Goal: Transaction & Acquisition: Book appointment/travel/reservation

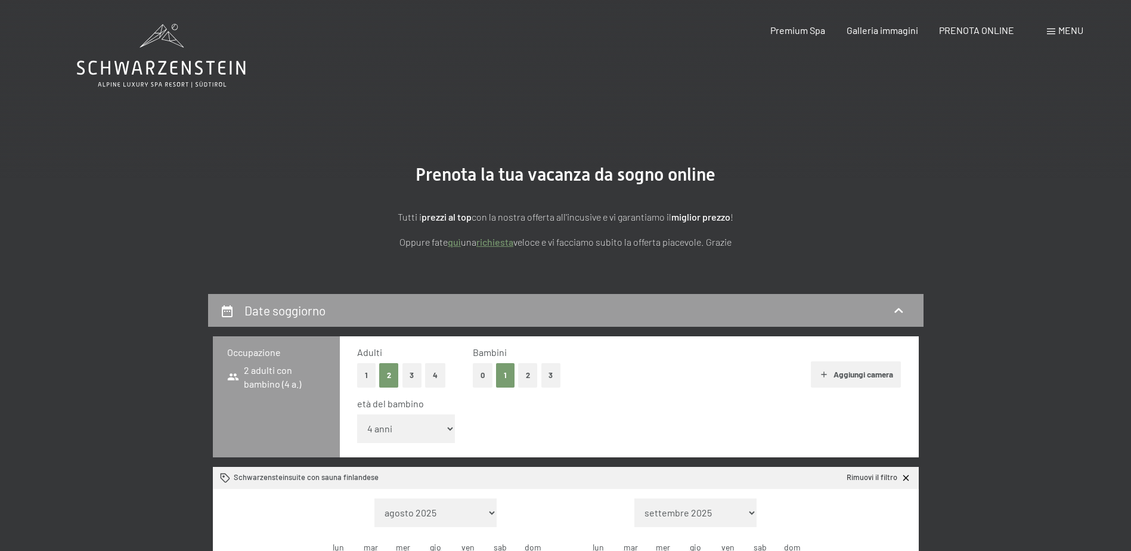
select select "4"
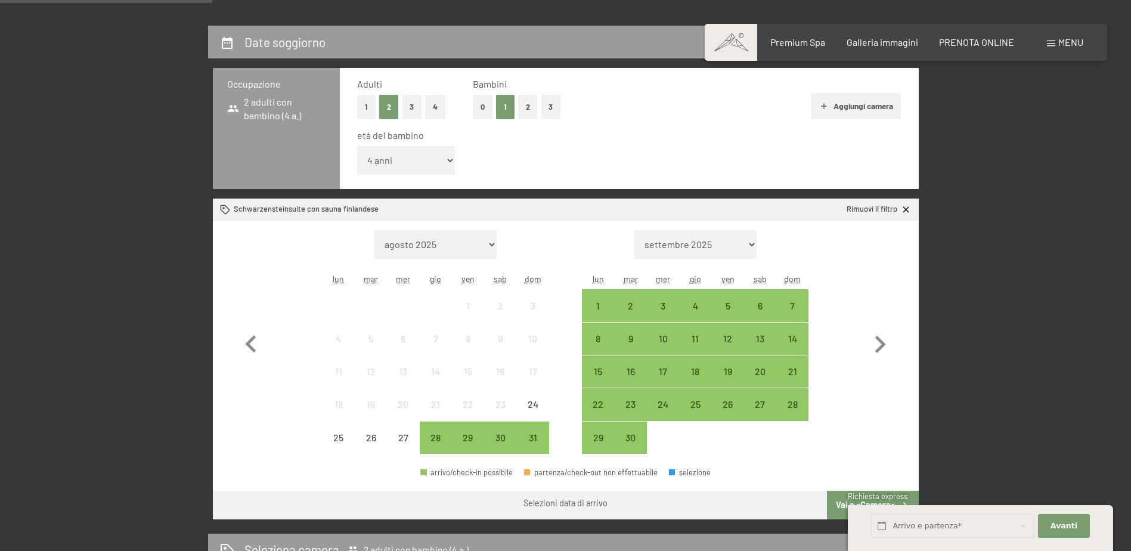
scroll to position [298, 0]
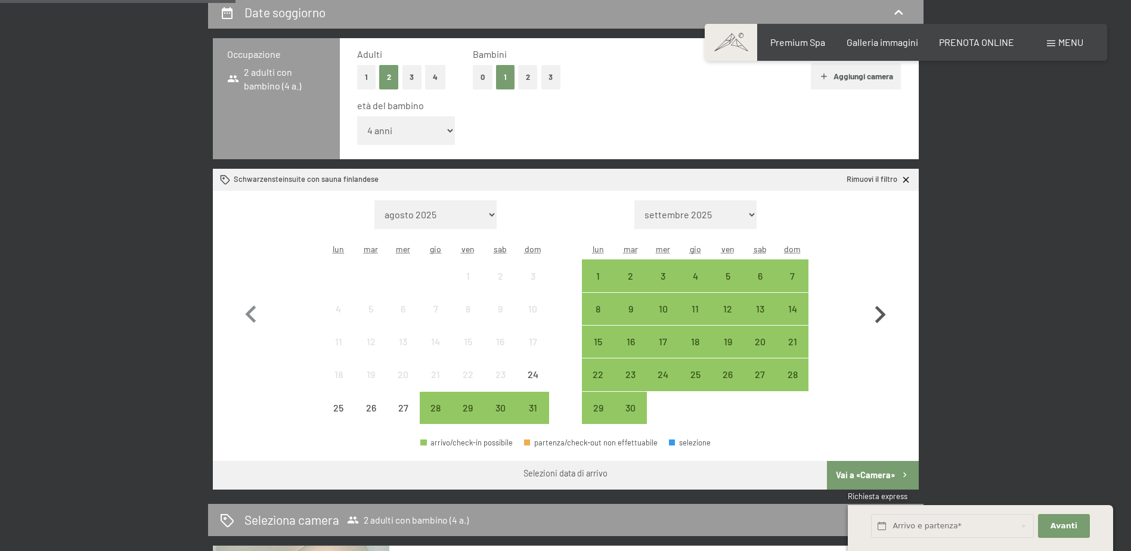
click at [877, 310] on icon "button" at bounding box center [880, 314] width 35 height 35
select select "[DATE]"
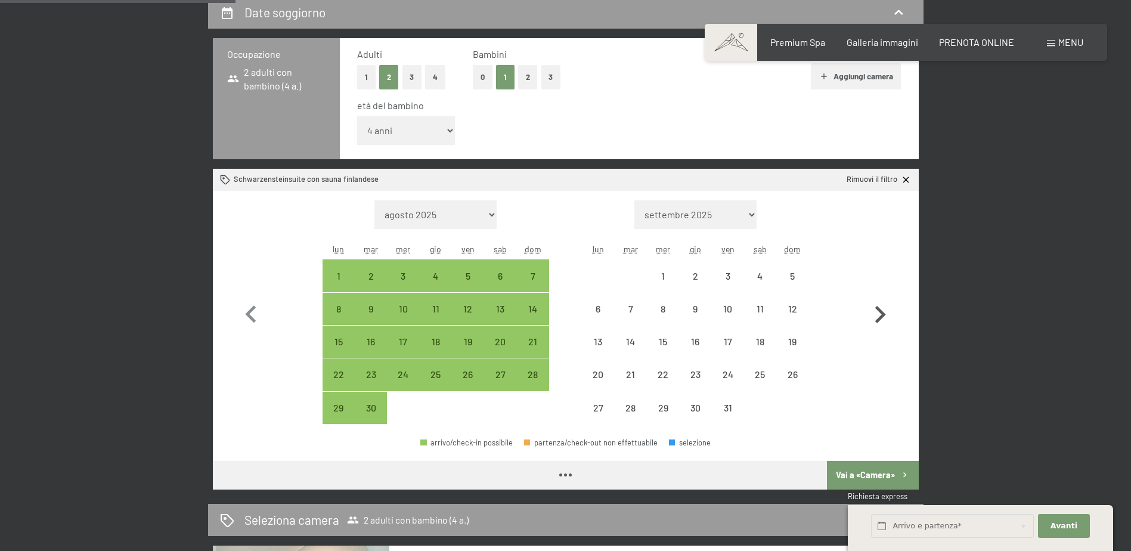
click at [877, 310] on icon "button" at bounding box center [880, 314] width 35 height 35
select select "[DATE]"
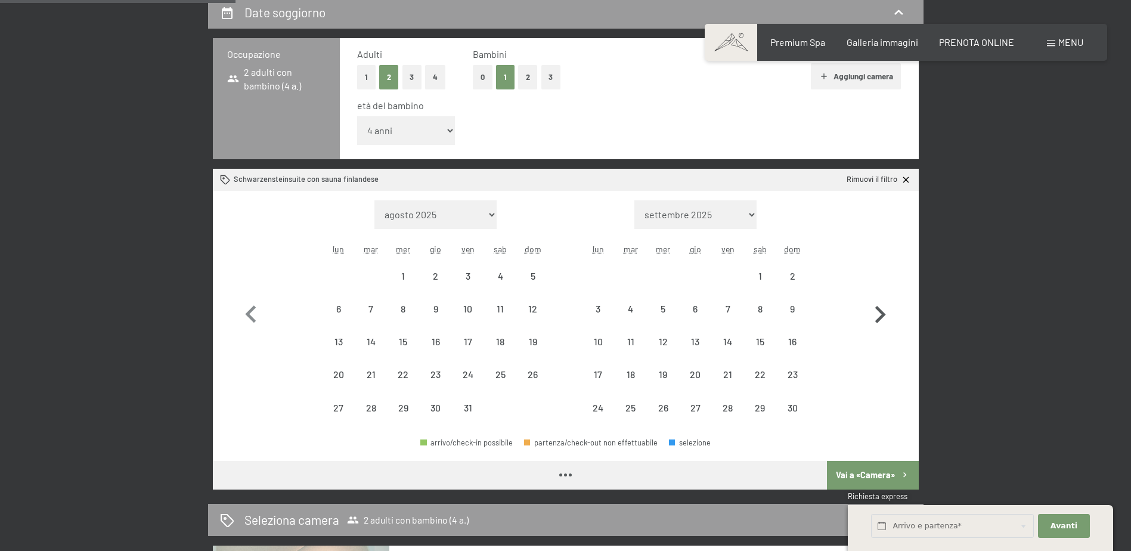
select select "[DATE]"
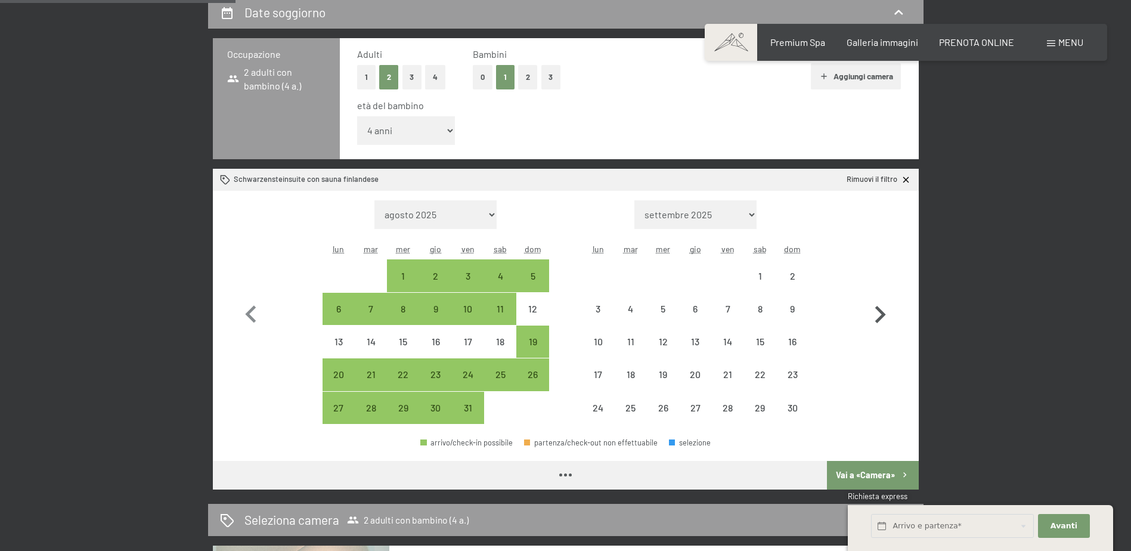
click at [877, 310] on icon "button" at bounding box center [880, 314] width 35 height 35
select select "[DATE]"
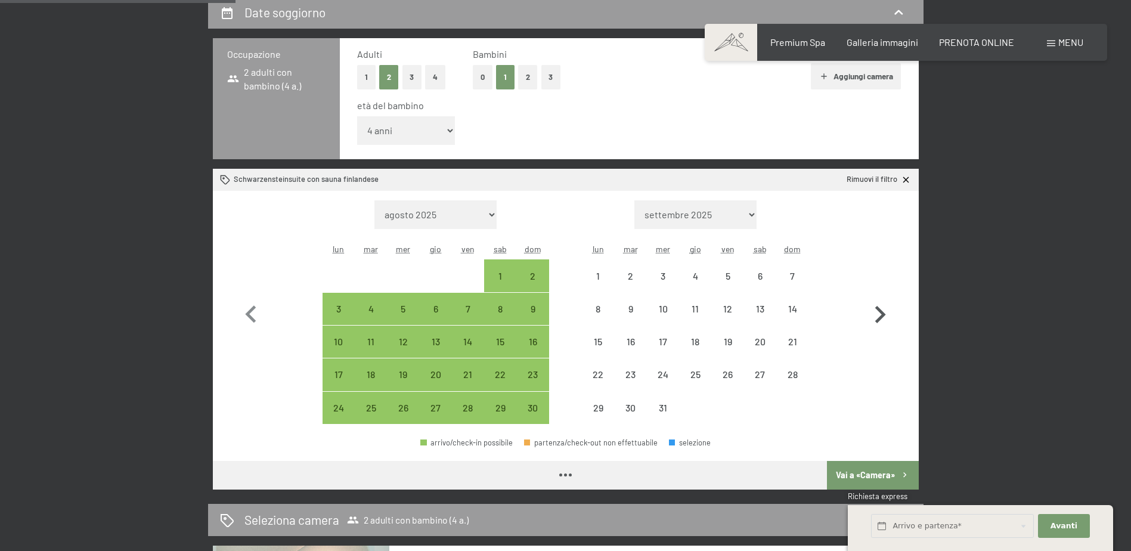
select select "[DATE]"
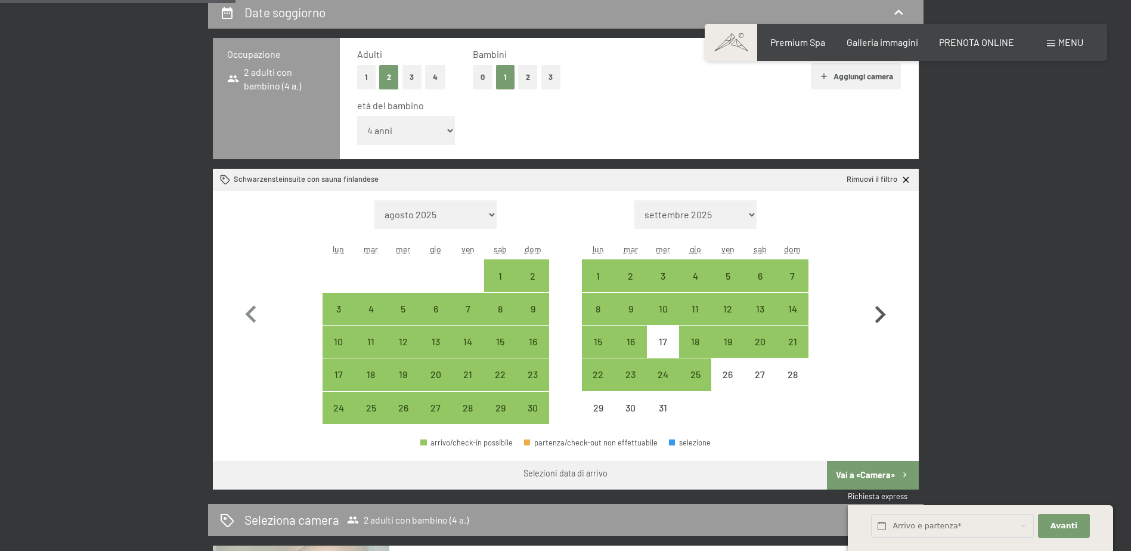
click at [895, 317] on icon "button" at bounding box center [880, 314] width 35 height 35
select select "[DATE]"
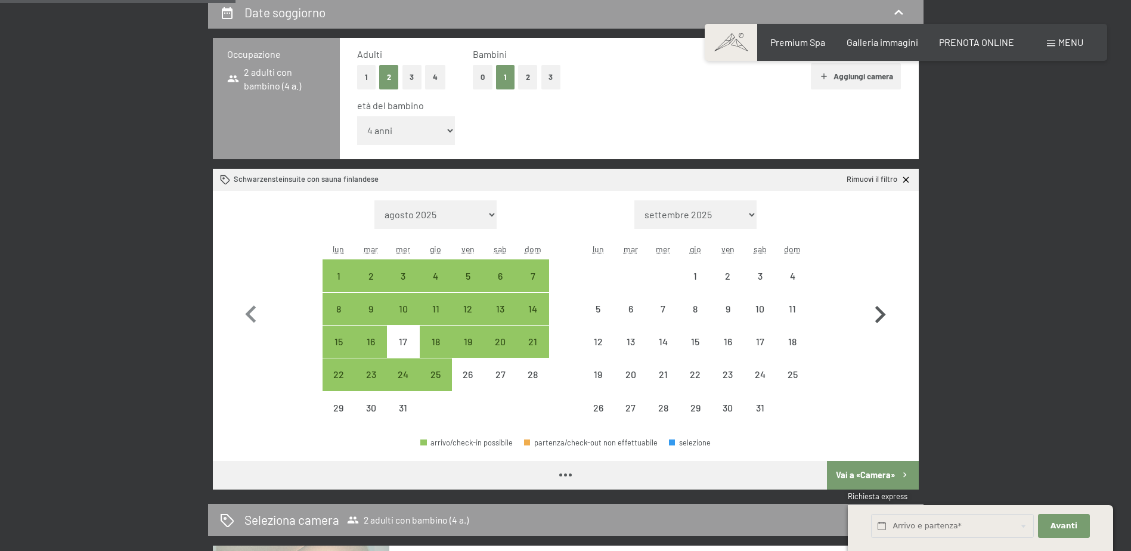
select select "[DATE]"
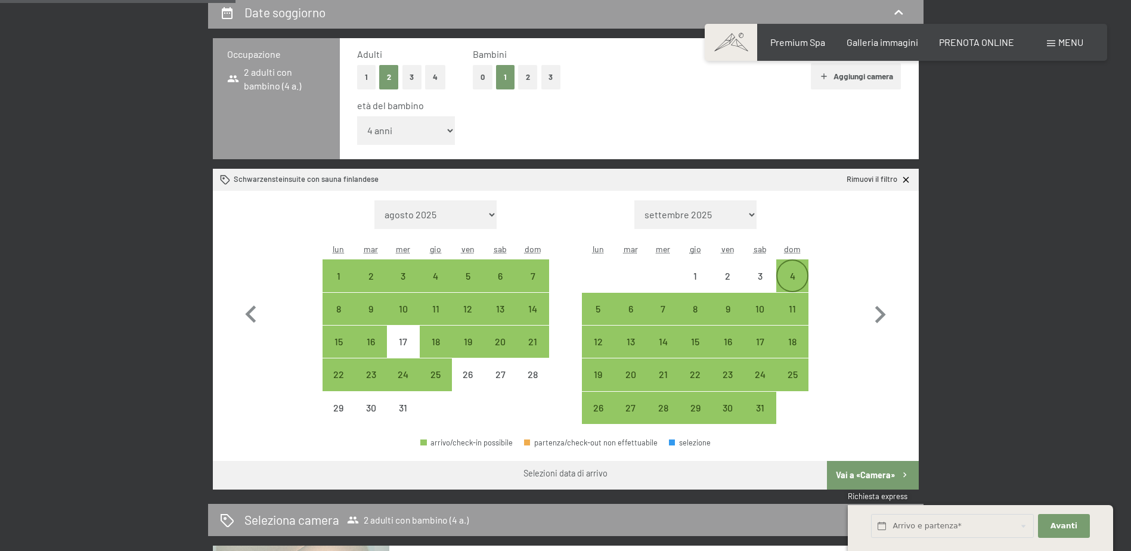
click at [792, 280] on div "4" at bounding box center [792, 286] width 30 height 30
select select "[DATE]"
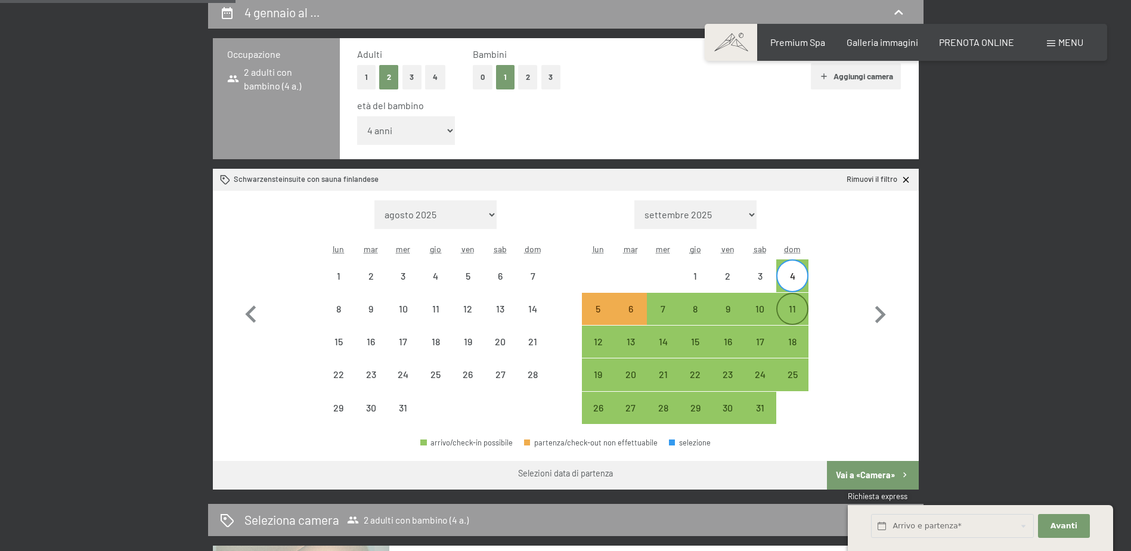
click at [795, 305] on div "11" at bounding box center [792, 319] width 30 height 30
select select "[DATE]"
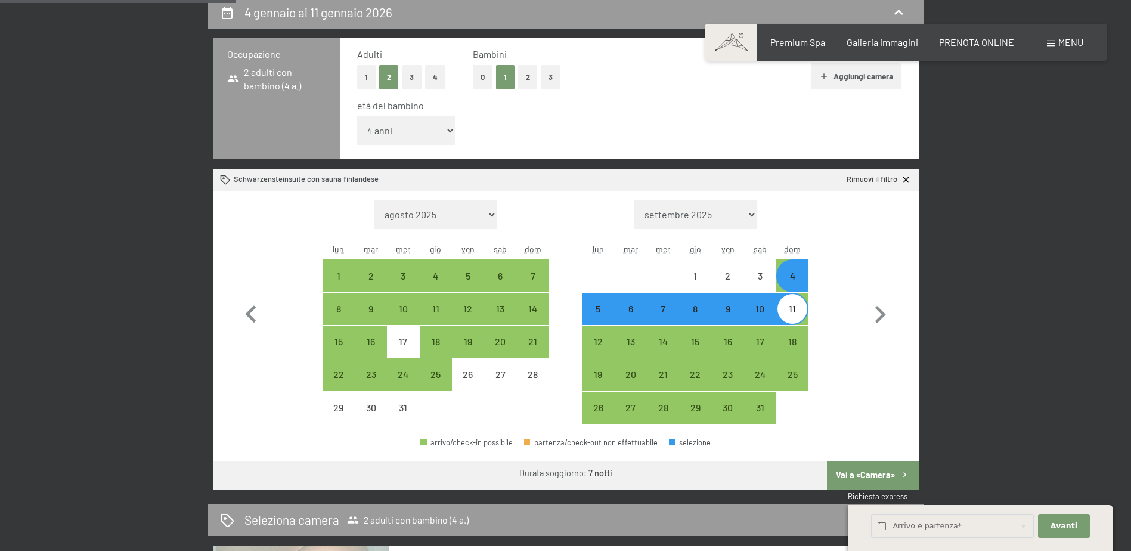
click at [852, 470] on button "Vai a «Camera»" at bounding box center [872, 475] width 91 height 29
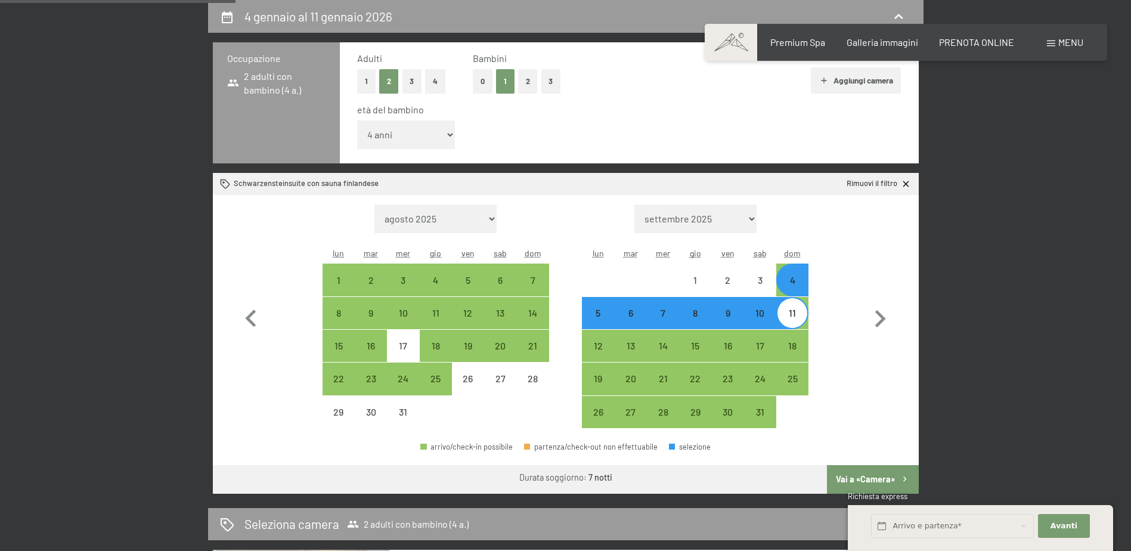
select select "[DATE]"
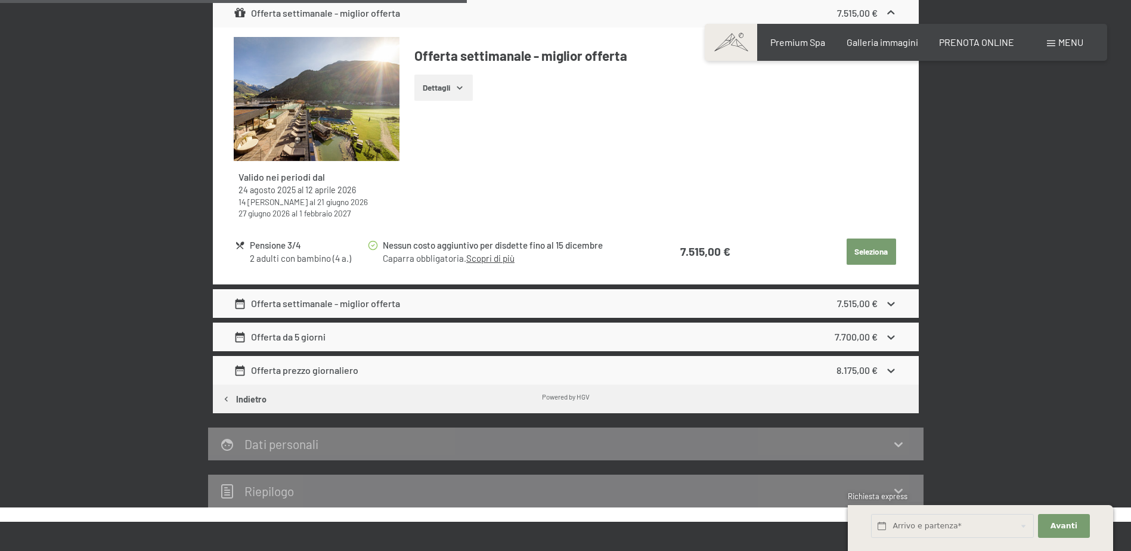
scroll to position [592, 0]
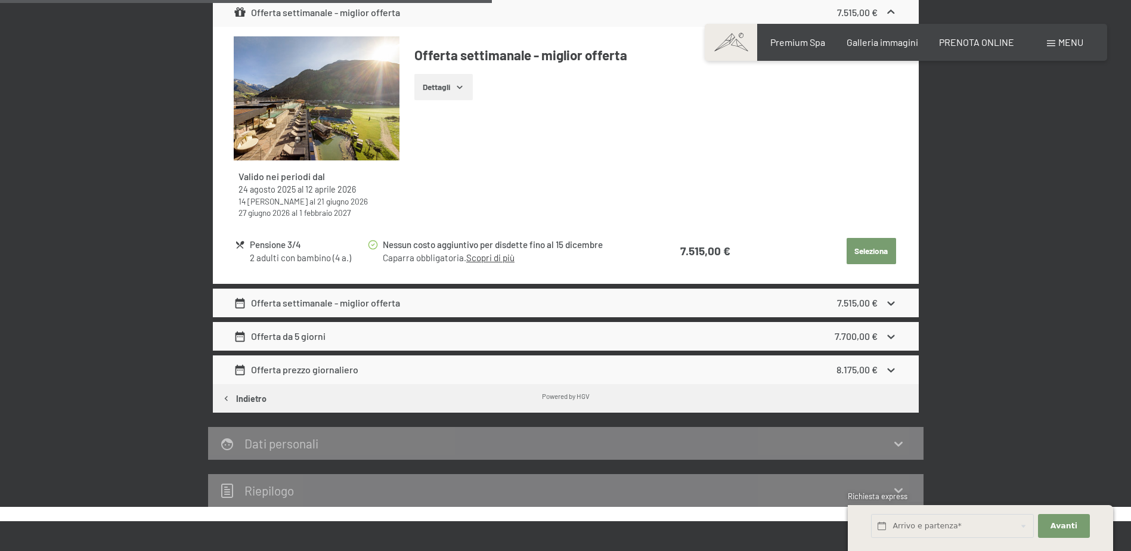
click at [892, 334] on icon at bounding box center [891, 336] width 13 height 13
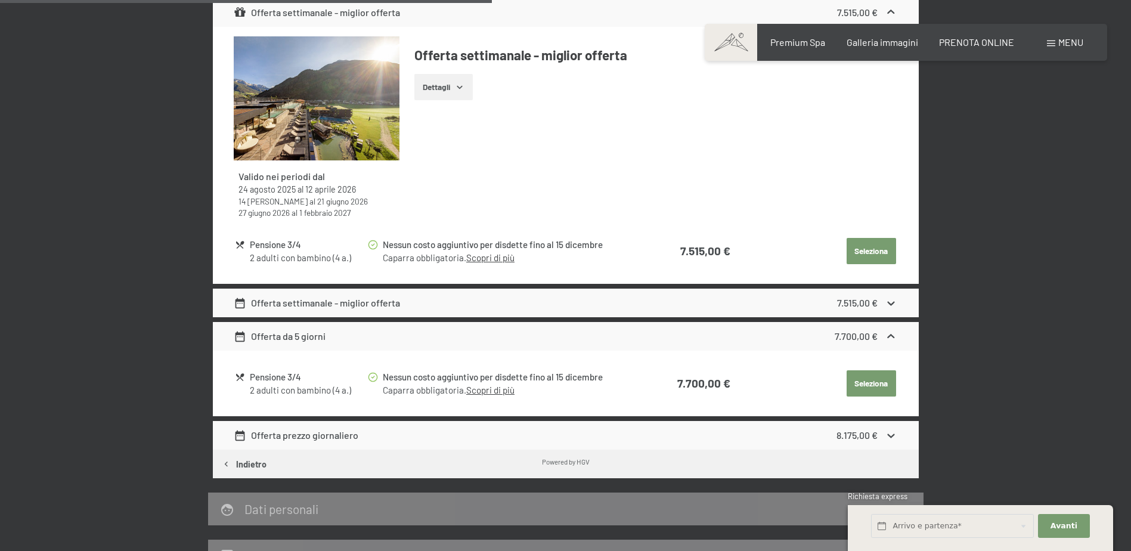
click at [898, 433] on div "Offerta prezzo giornaliero 8.175,00 €" at bounding box center [566, 435] width 706 height 29
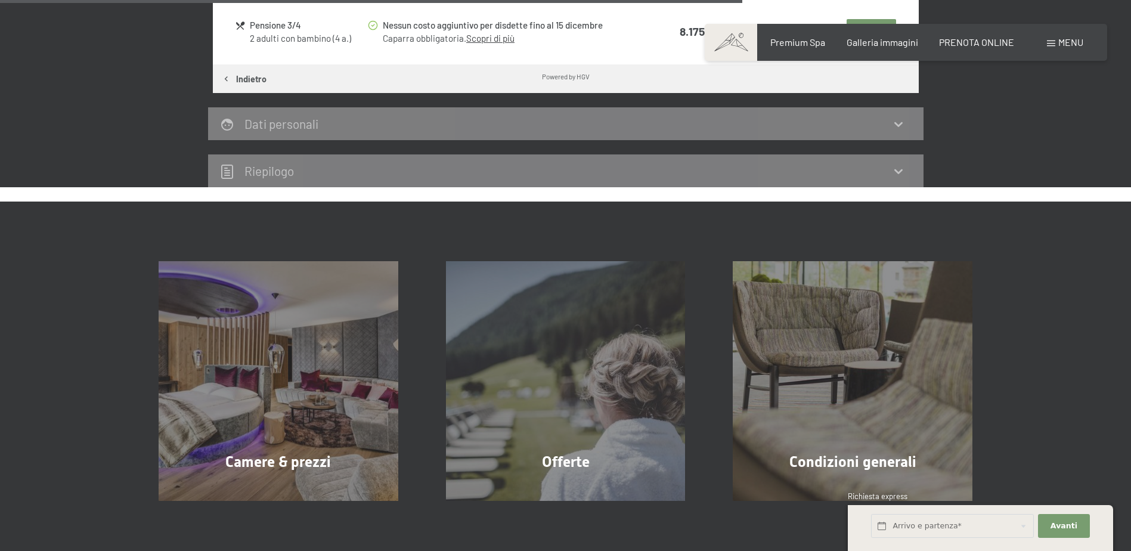
scroll to position [1248, 0]
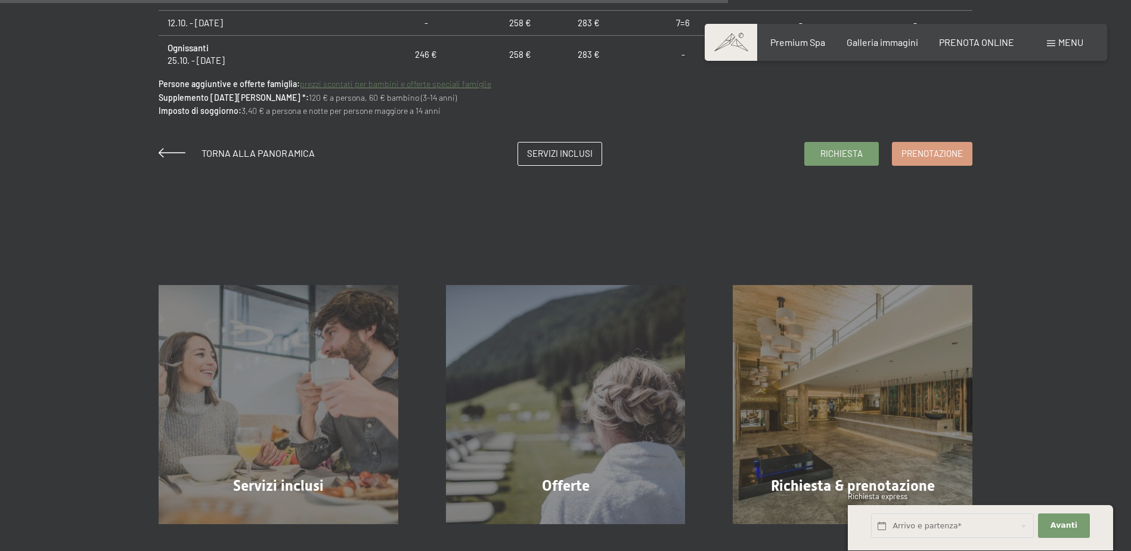
scroll to position [954, 0]
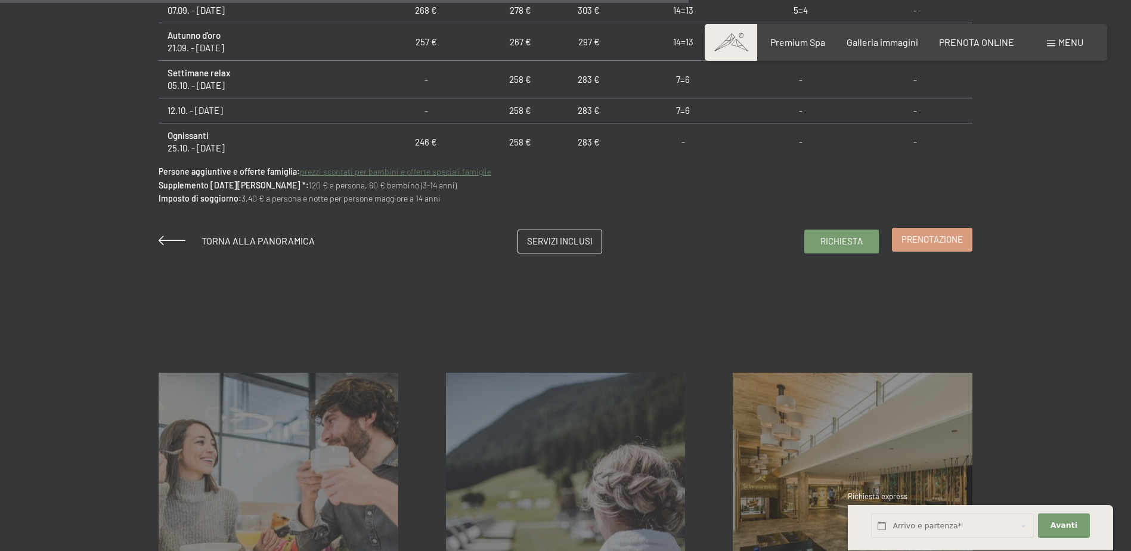
click at [926, 235] on span "Prenotazione" at bounding box center [931, 239] width 61 height 13
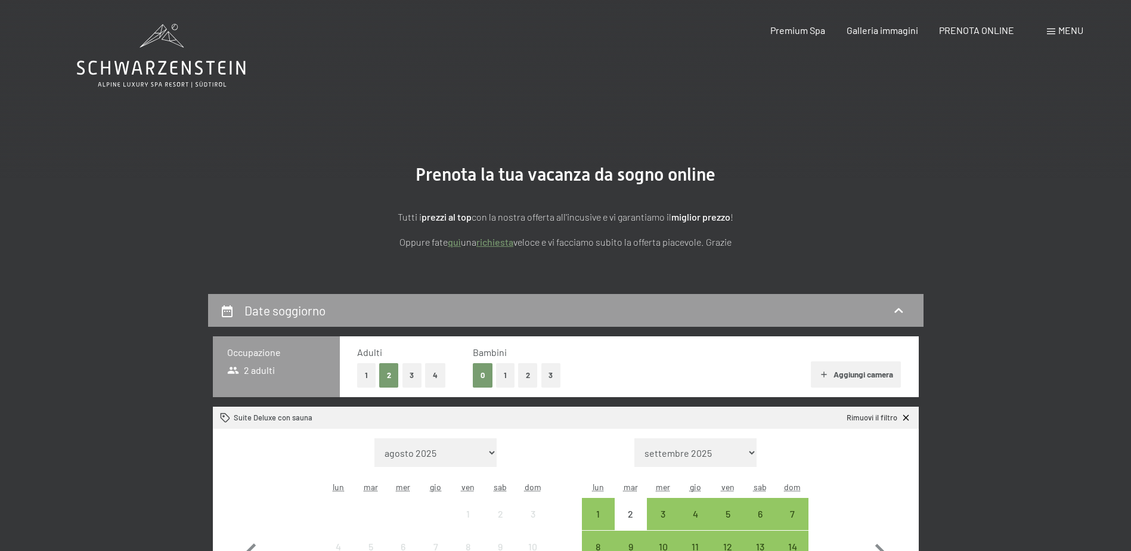
click at [514, 376] on button "1" at bounding box center [505, 375] width 18 height 24
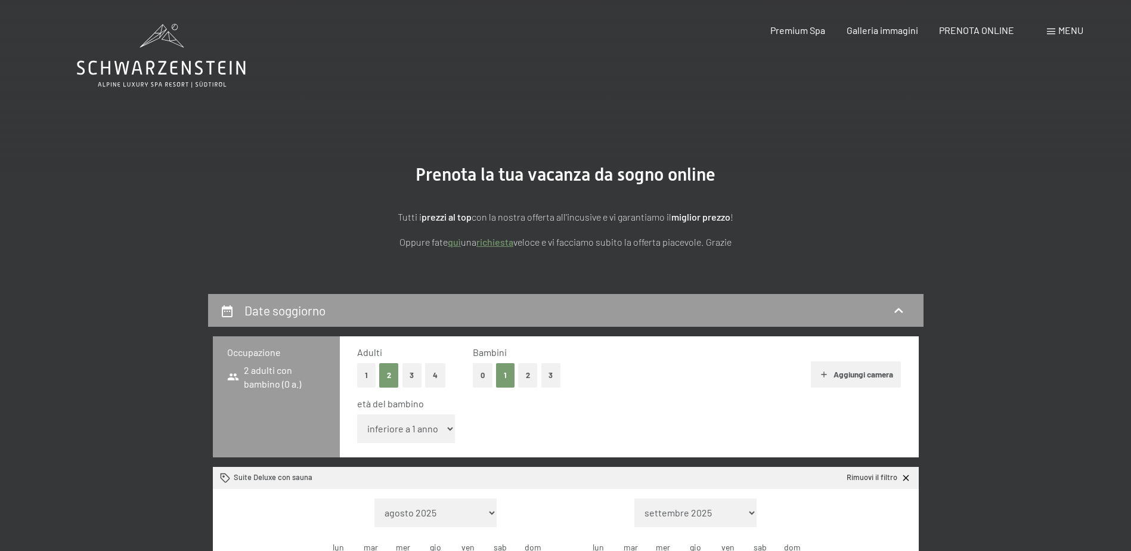
click at [434, 429] on select "inferiore a 1 anno 1 anno 2 anni 3 anni 4 anni 5 anni 6 anni 7 anni 8 anni 9 an…" at bounding box center [406, 428] width 98 height 29
select select "4"
click at [357, 414] on select "inferiore a 1 anno 1 anno 2 anni 3 anni 4 anni 5 anni 6 anni 7 anni 8 anni 9 an…" at bounding box center [406, 428] width 98 height 29
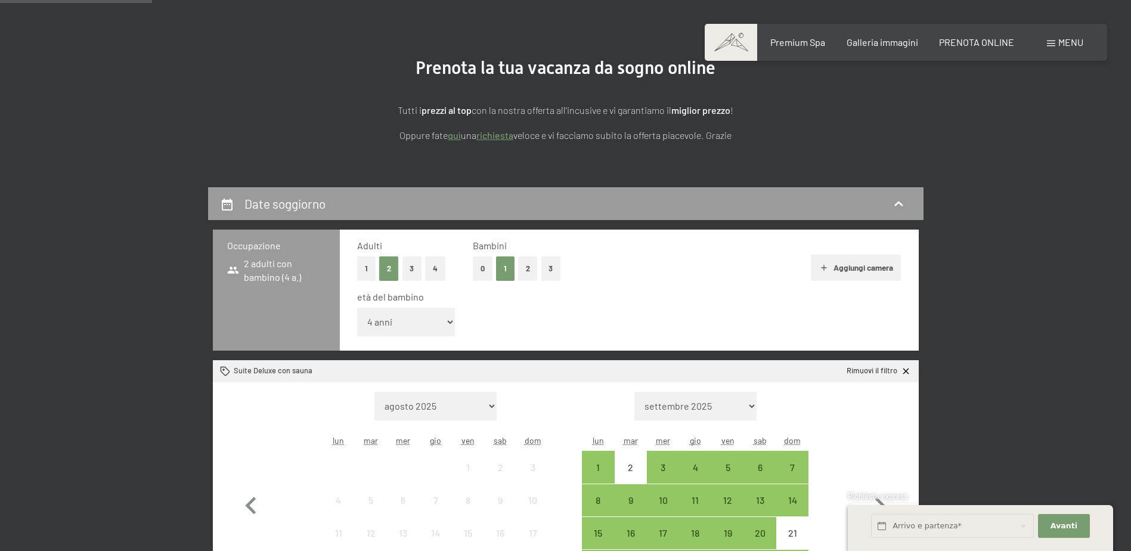
scroll to position [358, 0]
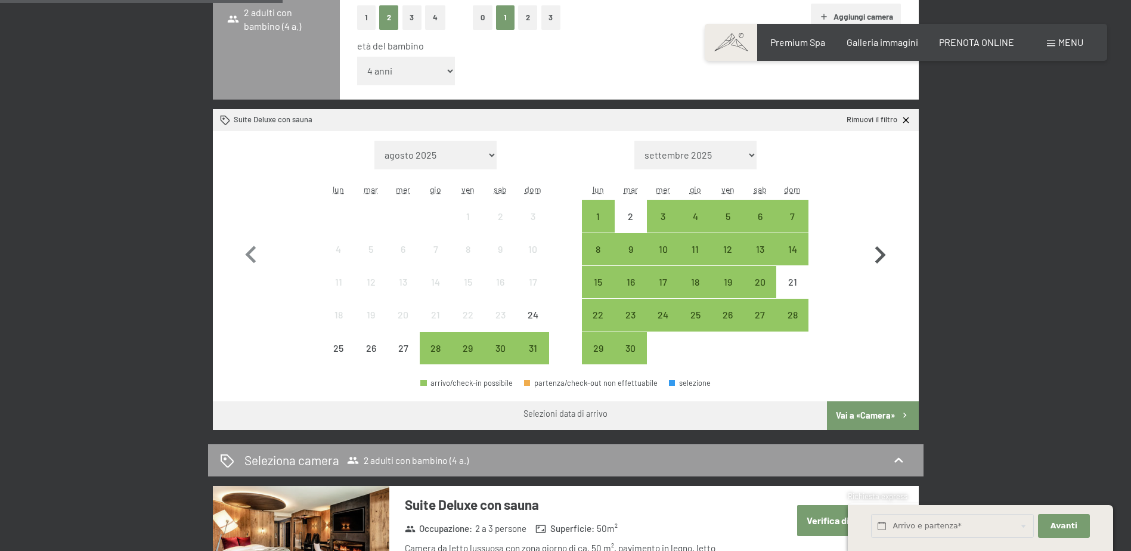
click at [873, 255] on icon "button" at bounding box center [880, 255] width 35 height 35
click at [875, 255] on icon "button" at bounding box center [880, 255] width 35 height 35
select select "[DATE]"
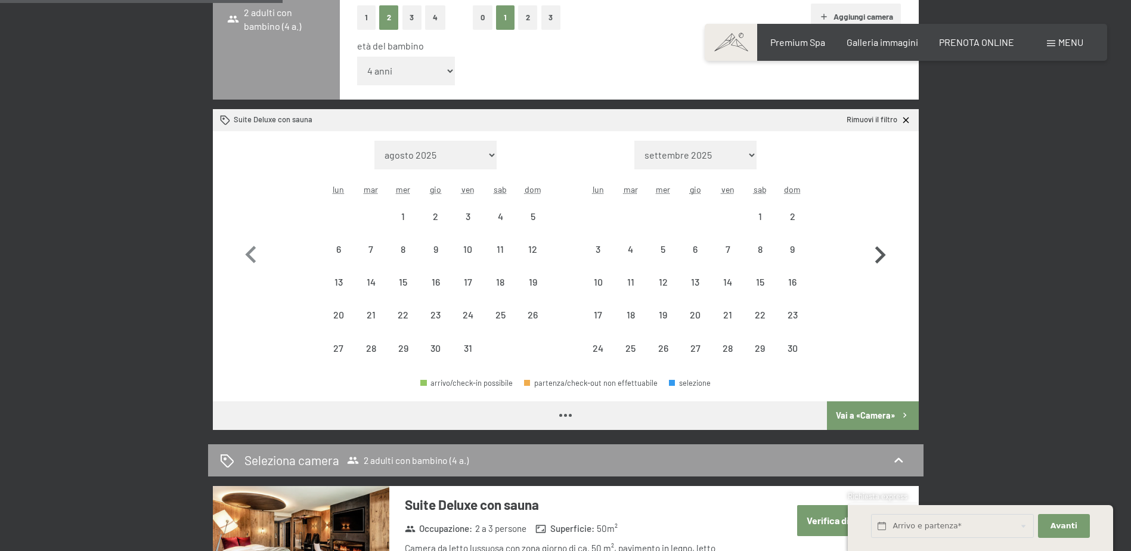
select select "[DATE]"
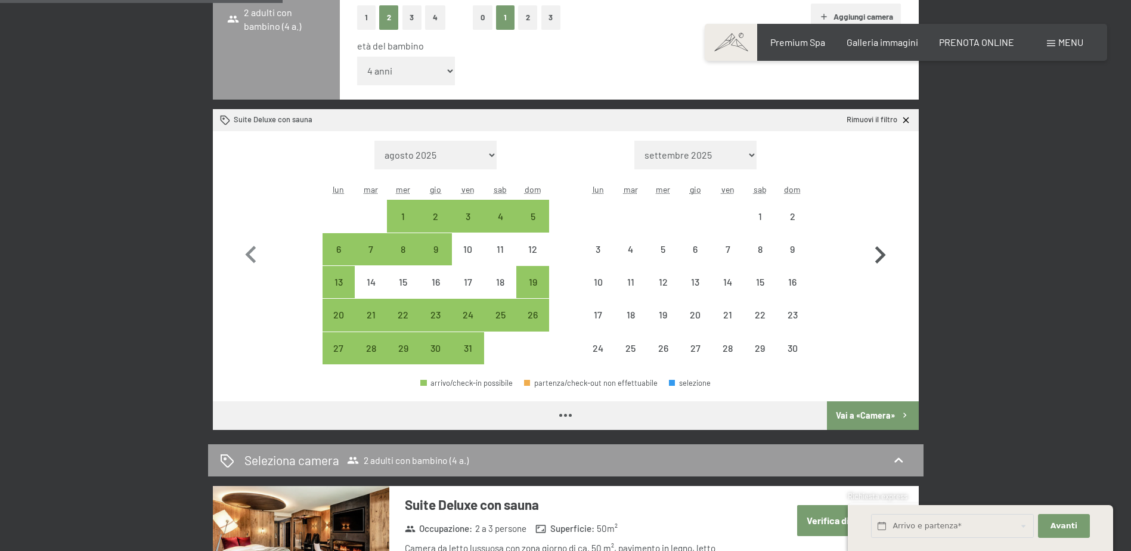
click at [875, 255] on icon "button" at bounding box center [880, 255] width 35 height 35
select select "[DATE]"
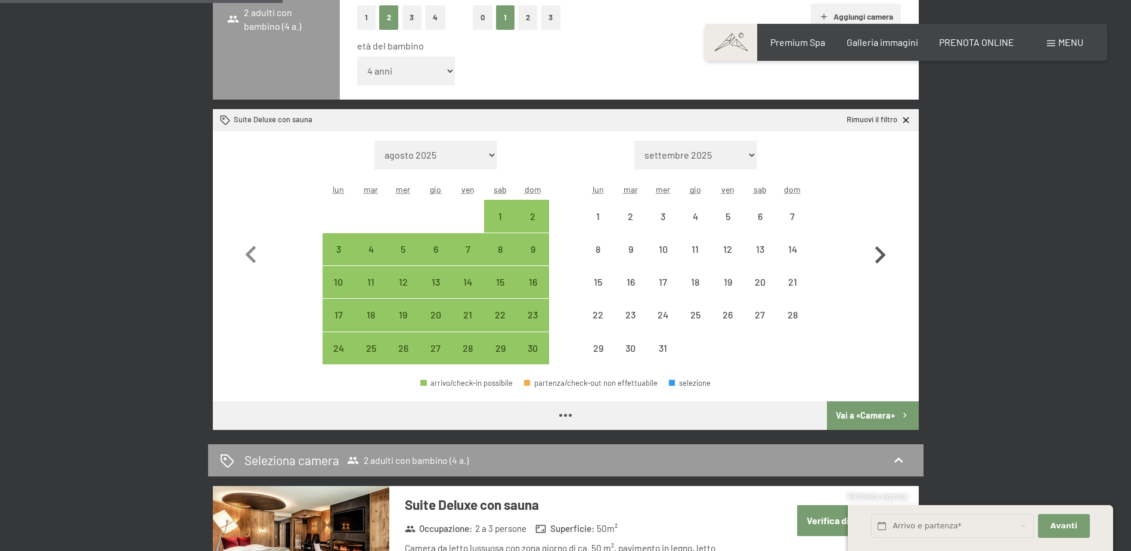
select select "[DATE]"
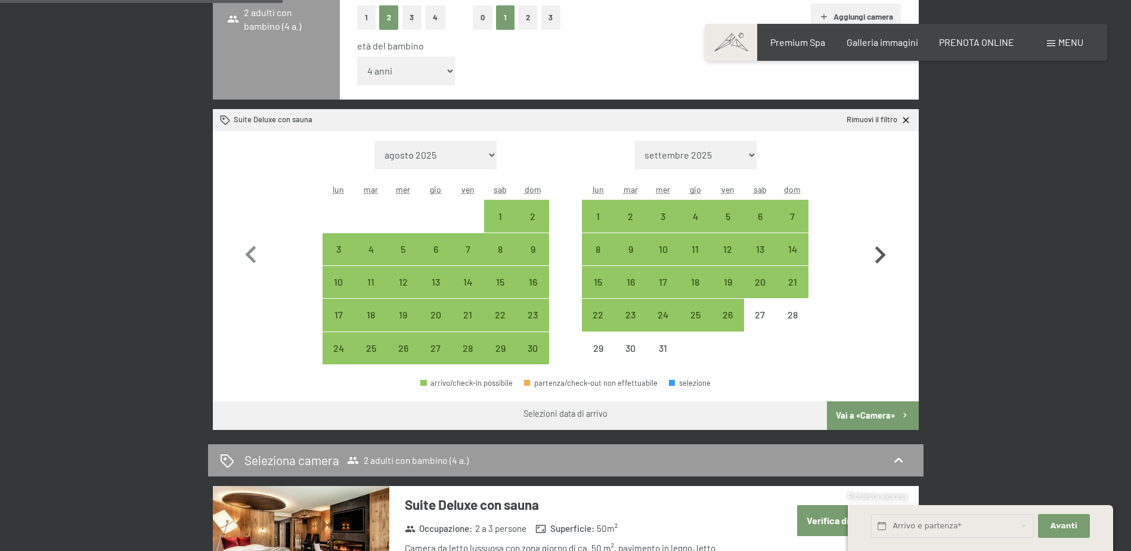
click at [875, 255] on icon "button" at bounding box center [880, 255] width 35 height 35
select select "[DATE]"
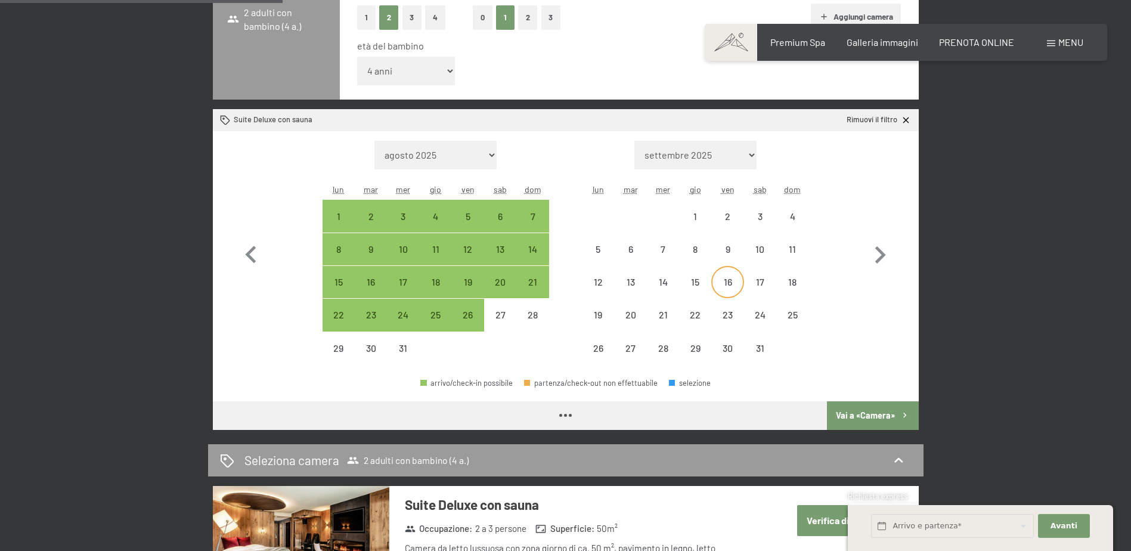
select select "[DATE]"
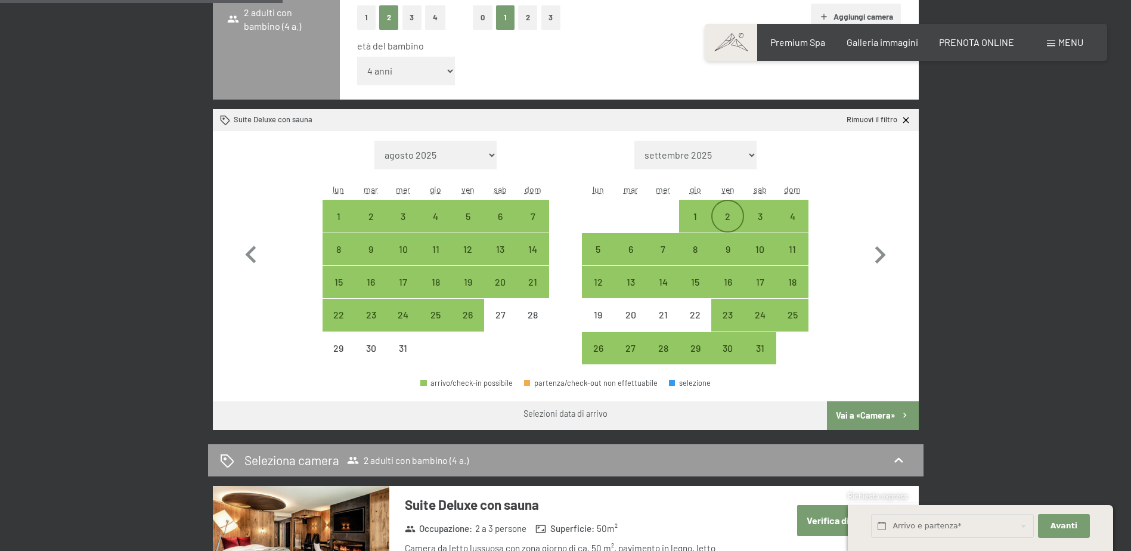
click at [717, 212] on div "2" at bounding box center [727, 227] width 30 height 30
select select "[DATE]"
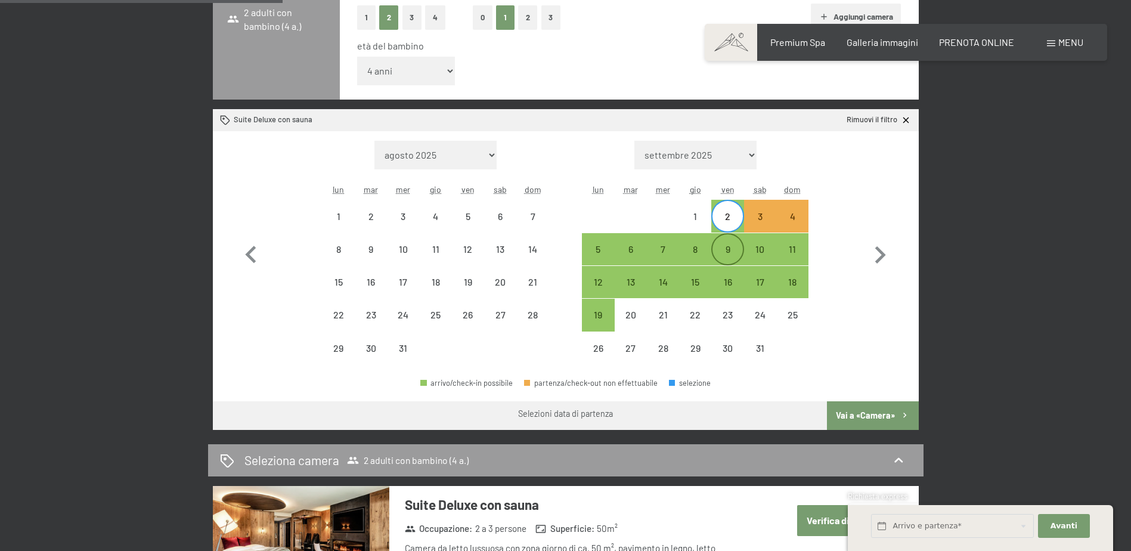
click at [723, 248] on div "9" at bounding box center [727, 259] width 30 height 30
select select "[DATE]"
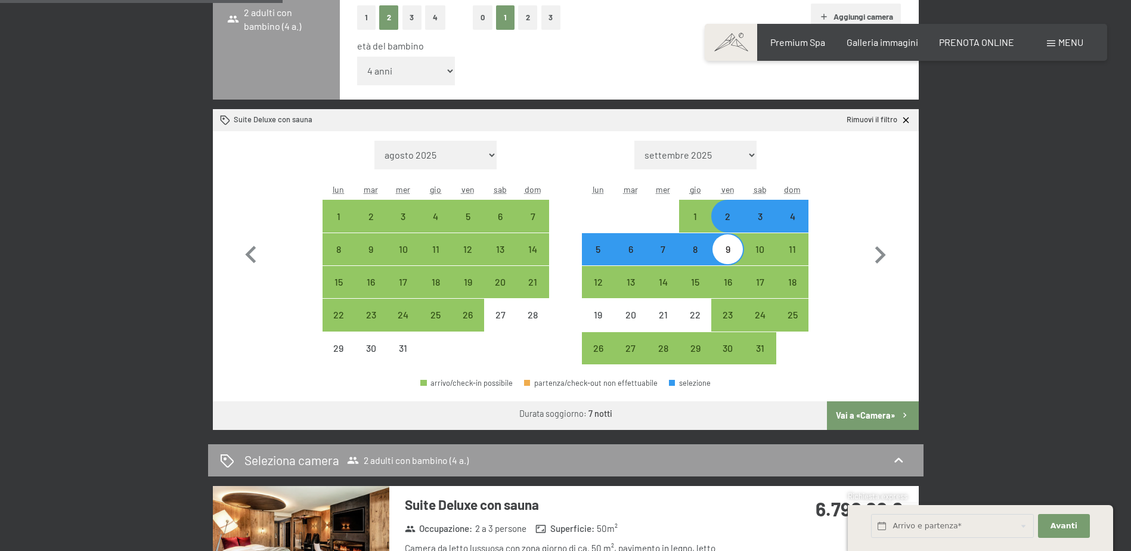
click at [858, 414] on button "Vai a «Camera»" at bounding box center [872, 415] width 91 height 29
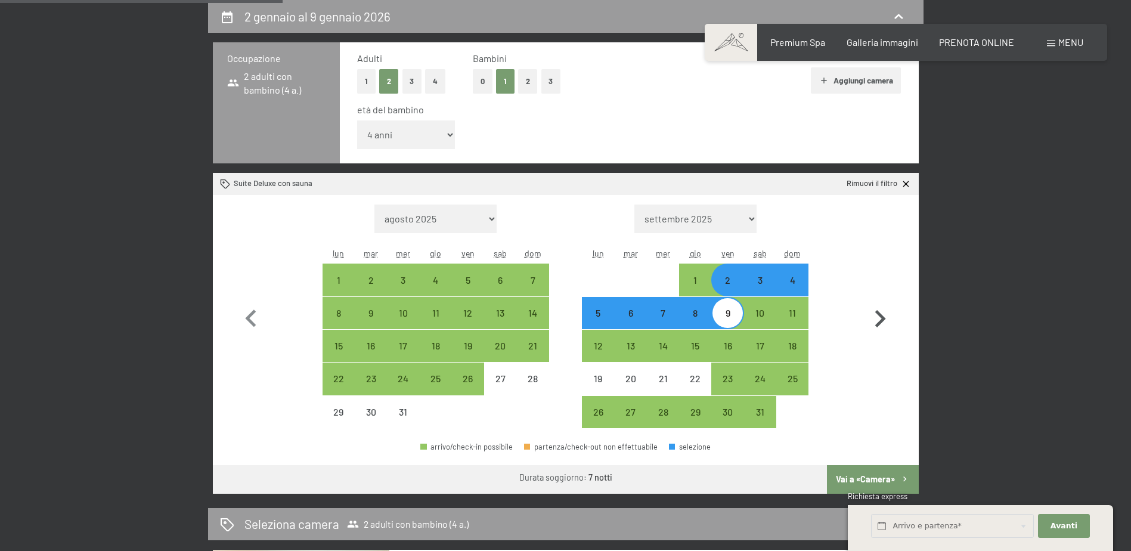
select select "[DATE]"
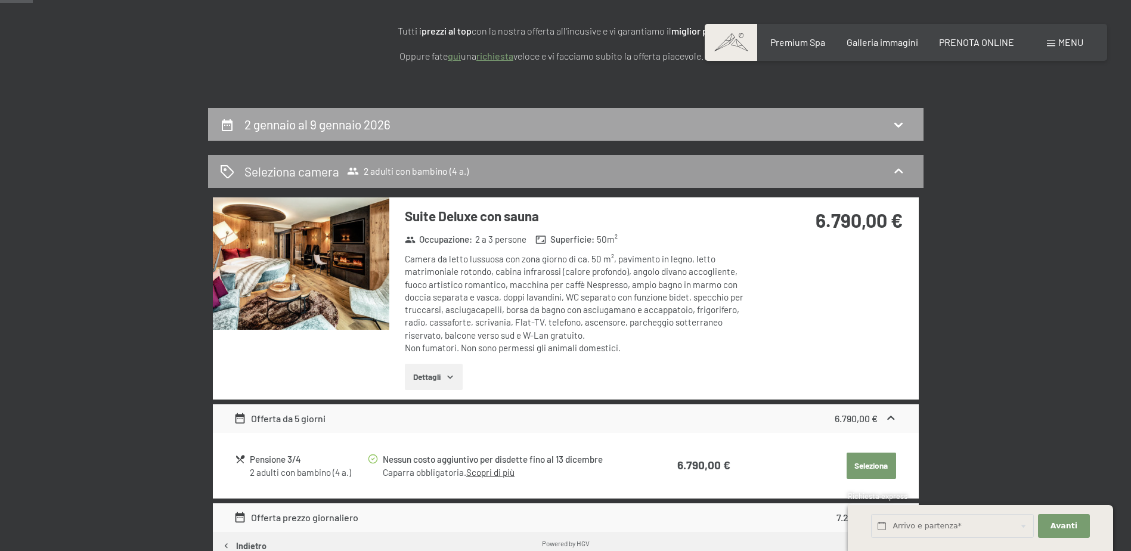
scroll to position [0, 0]
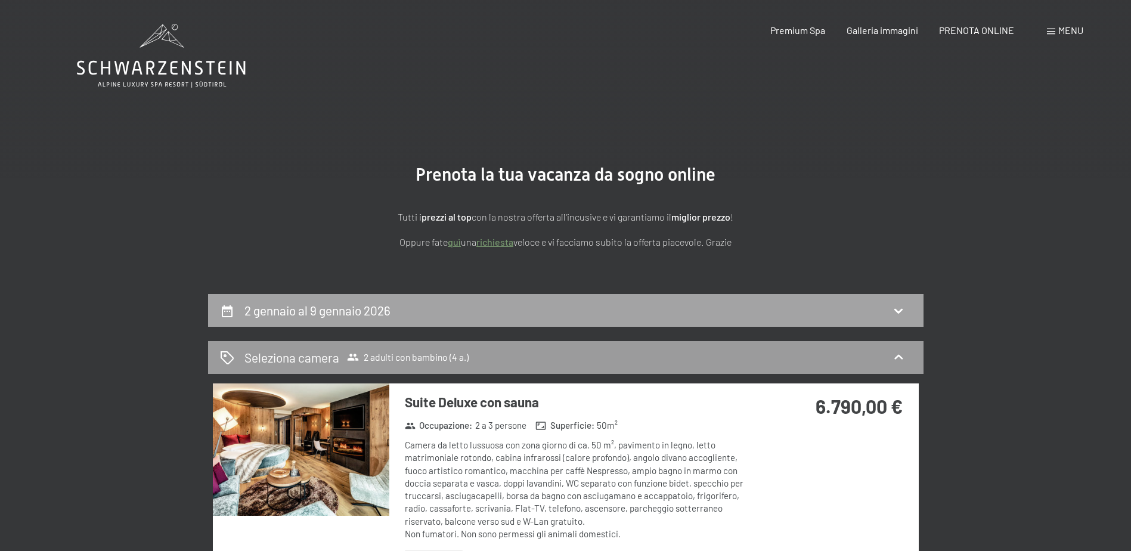
click at [902, 306] on icon at bounding box center [898, 310] width 14 height 14
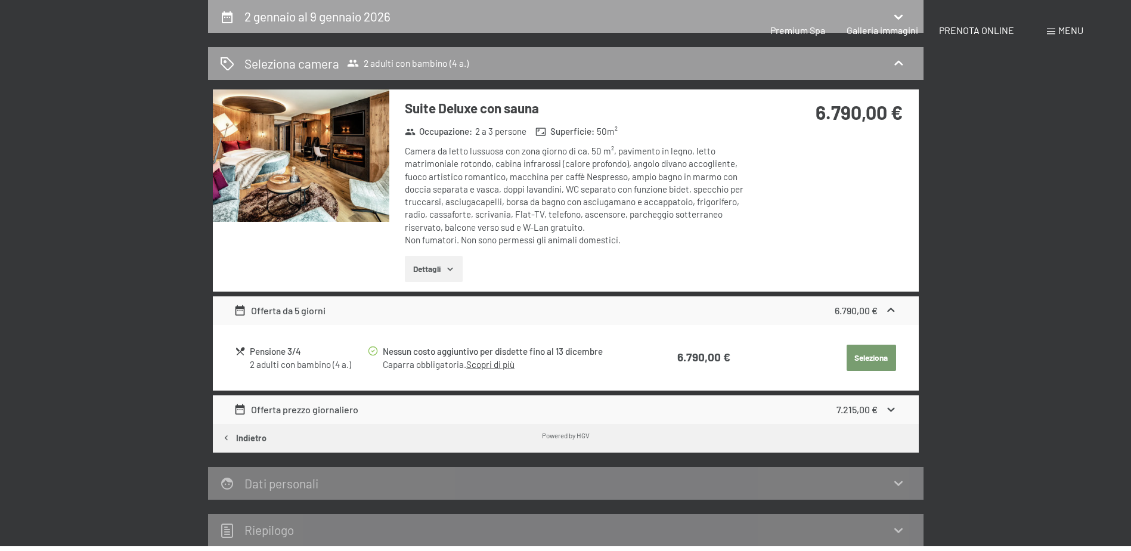
select select "4"
select select "[DATE]"
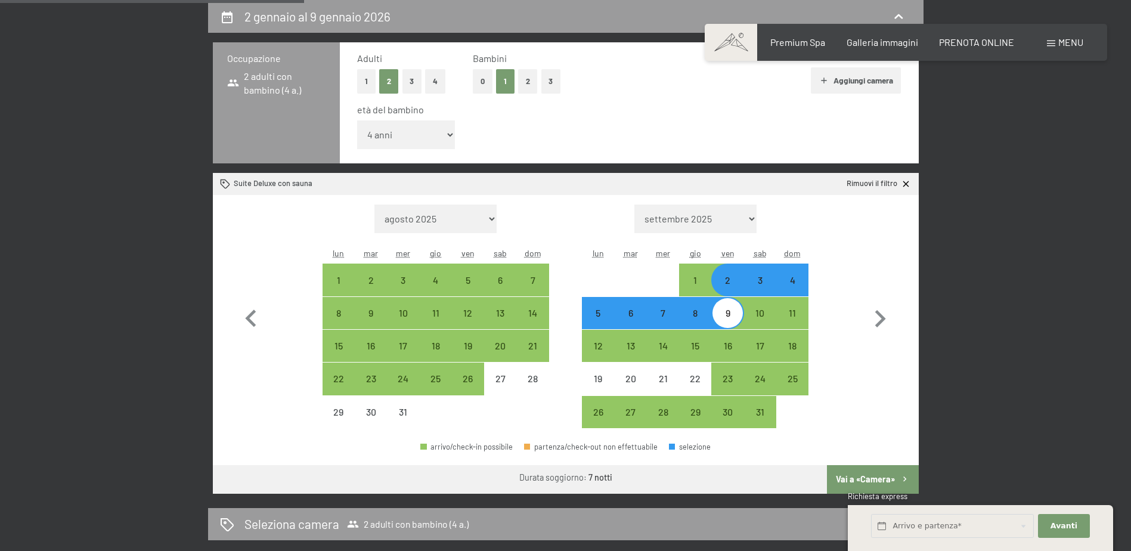
click at [792, 277] on div "4" at bounding box center [792, 290] width 30 height 30
select select "[DATE]"
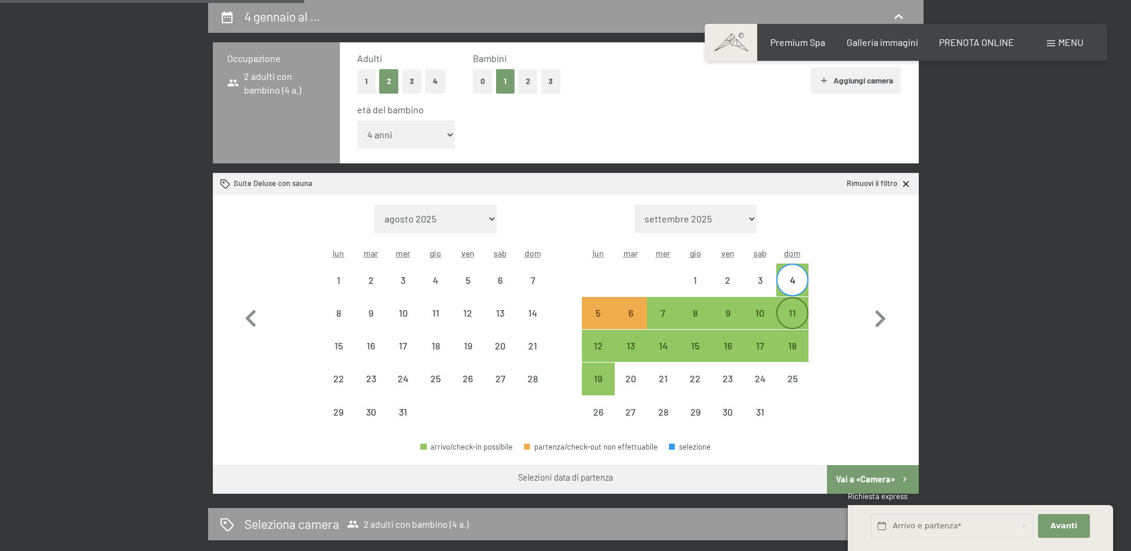
click at [797, 314] on div "11" at bounding box center [792, 323] width 30 height 30
select select "[DATE]"
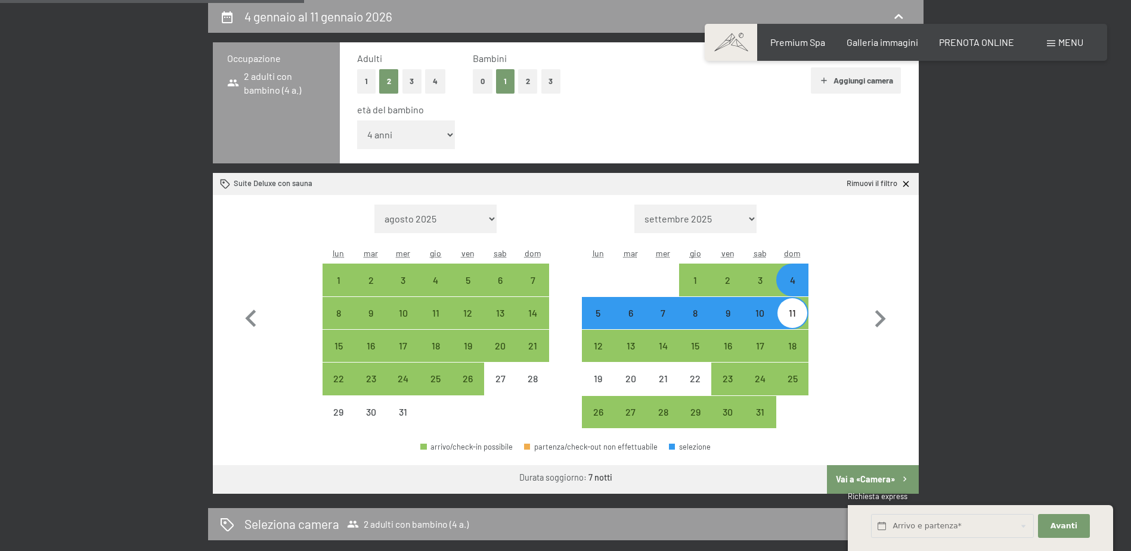
click at [870, 475] on button "Vai a «Camera»" at bounding box center [872, 479] width 91 height 29
select select "[DATE]"
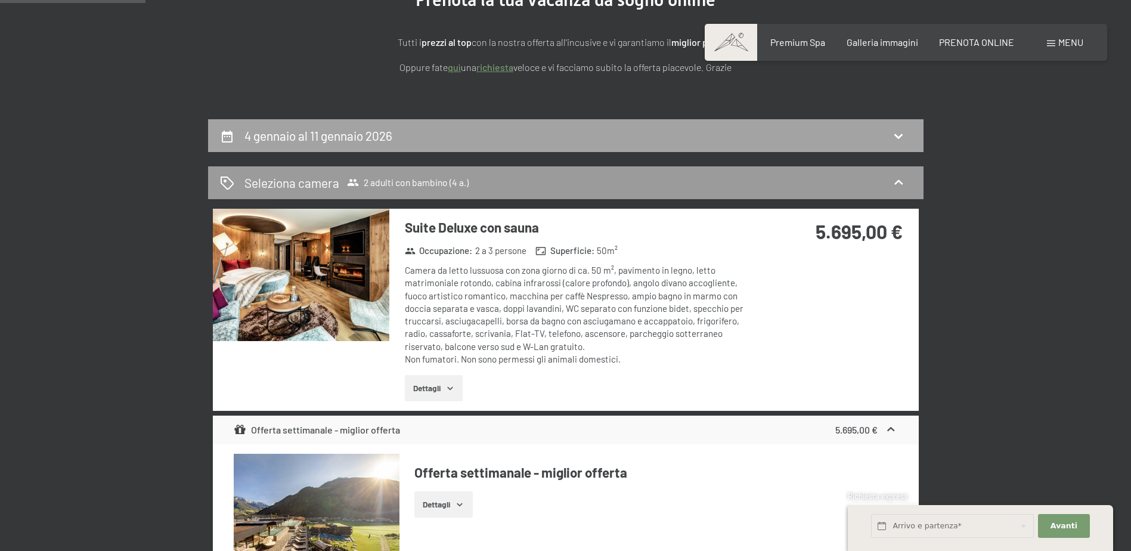
click at [903, 138] on icon at bounding box center [898, 136] width 14 height 14
select select "4"
select select "[DATE]"
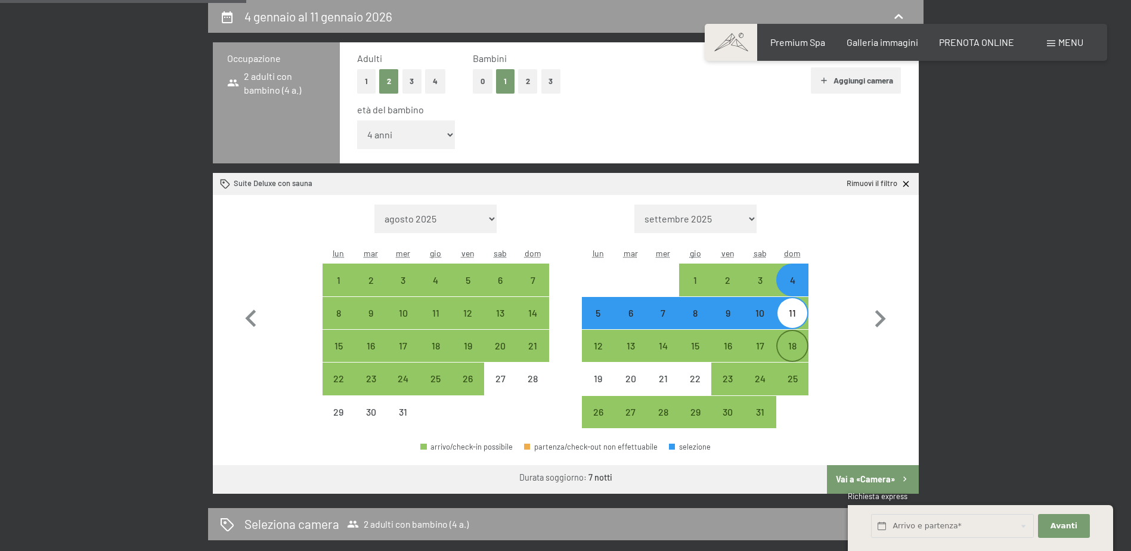
click at [807, 346] on div "18" at bounding box center [792, 356] width 30 height 30
select select "[DATE]"
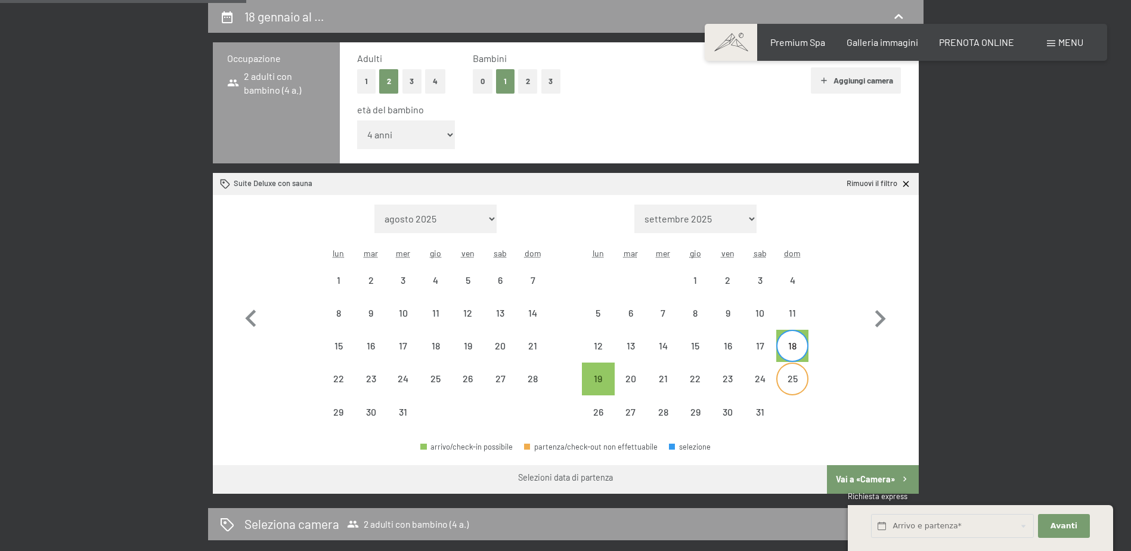
click at [798, 380] on div "25" at bounding box center [792, 389] width 30 height 30
select select "[DATE]"
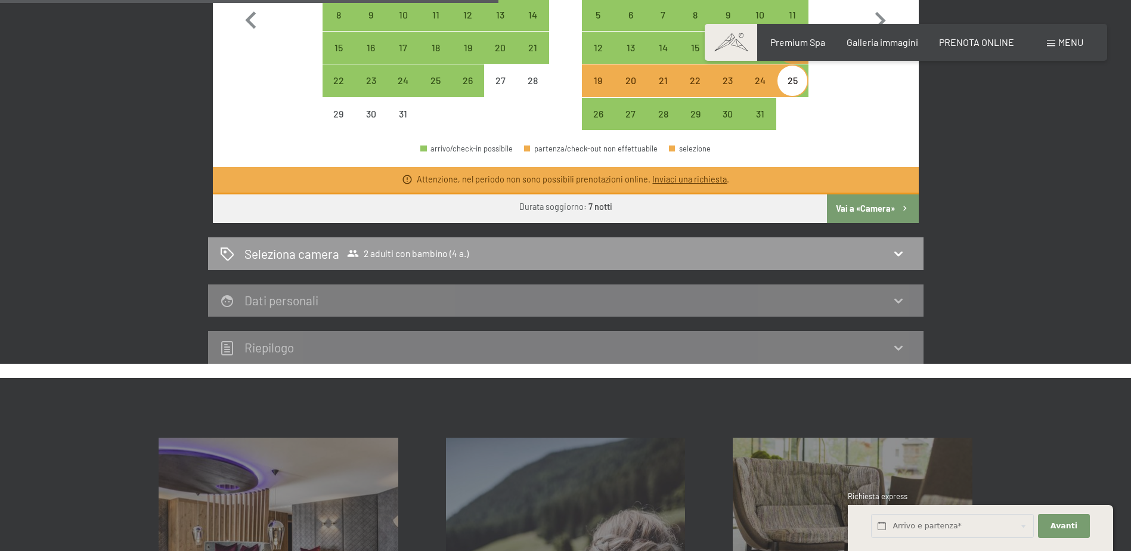
scroll to position [354, 0]
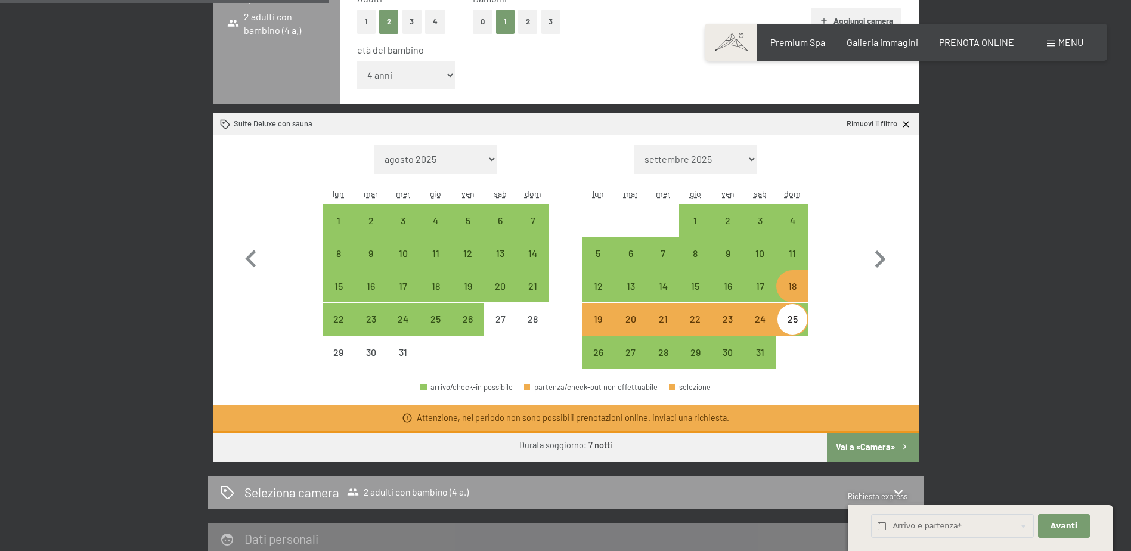
click at [790, 284] on div "18" at bounding box center [792, 296] width 30 height 30
select select "[DATE]"
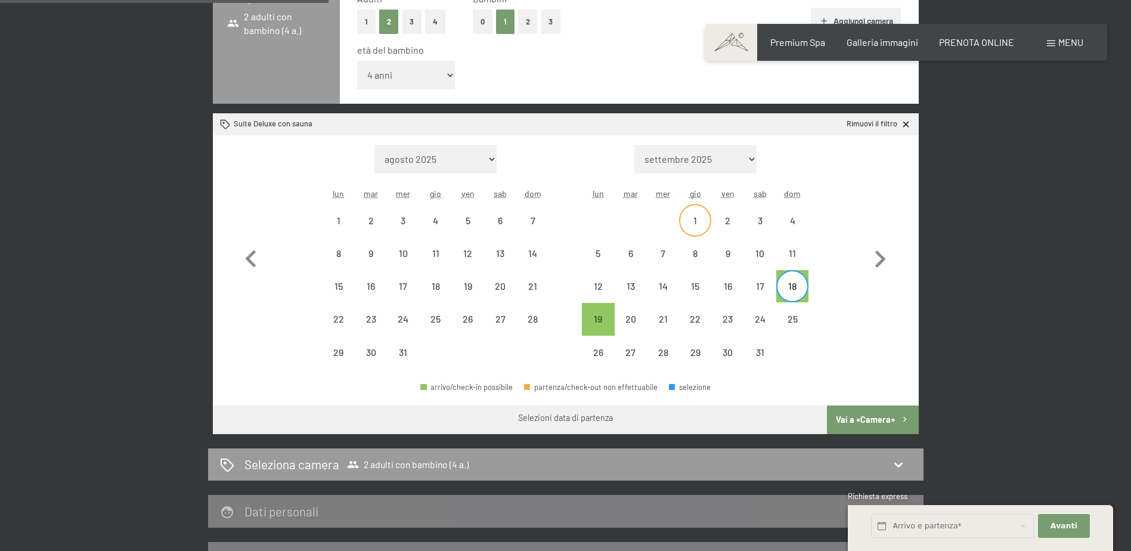
click at [695, 218] on div "1" at bounding box center [695, 231] width 30 height 30
select select "[DATE]"
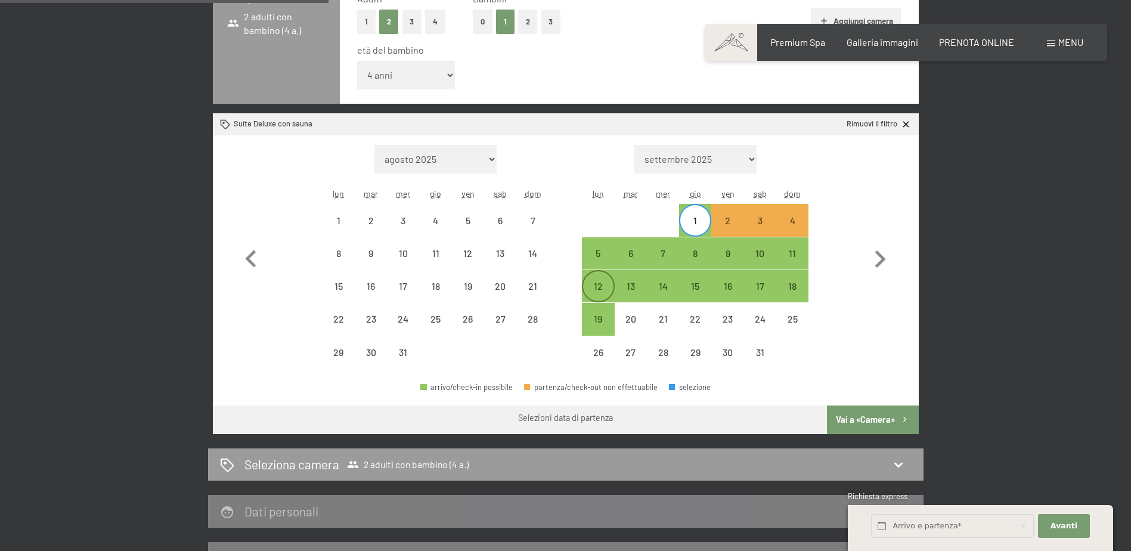
click at [593, 291] on div "12" at bounding box center [598, 296] width 30 height 30
select select "[DATE]"
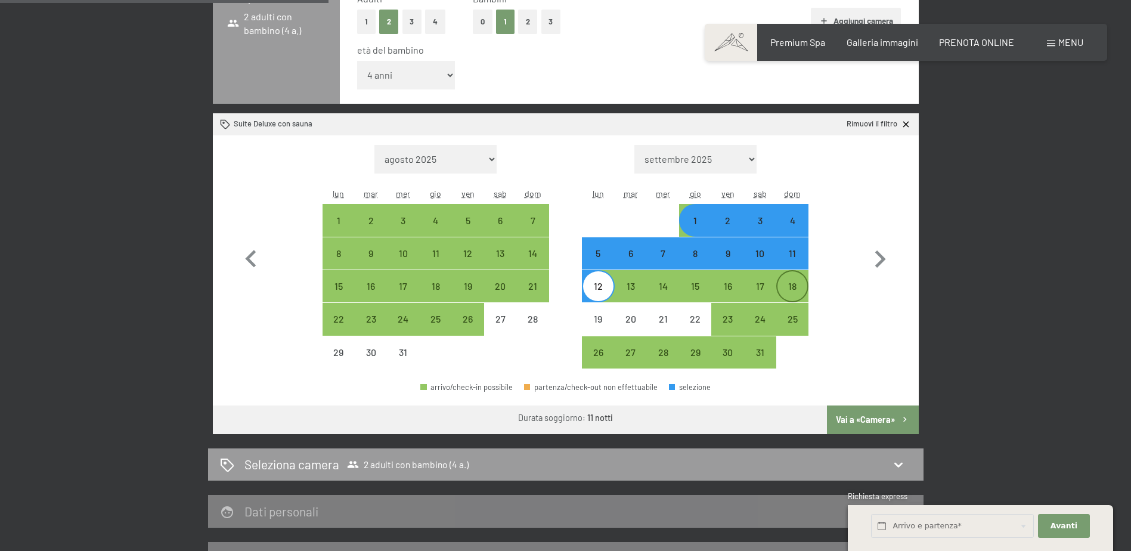
click at [798, 283] on div "18" at bounding box center [792, 296] width 30 height 30
select select "[DATE]"
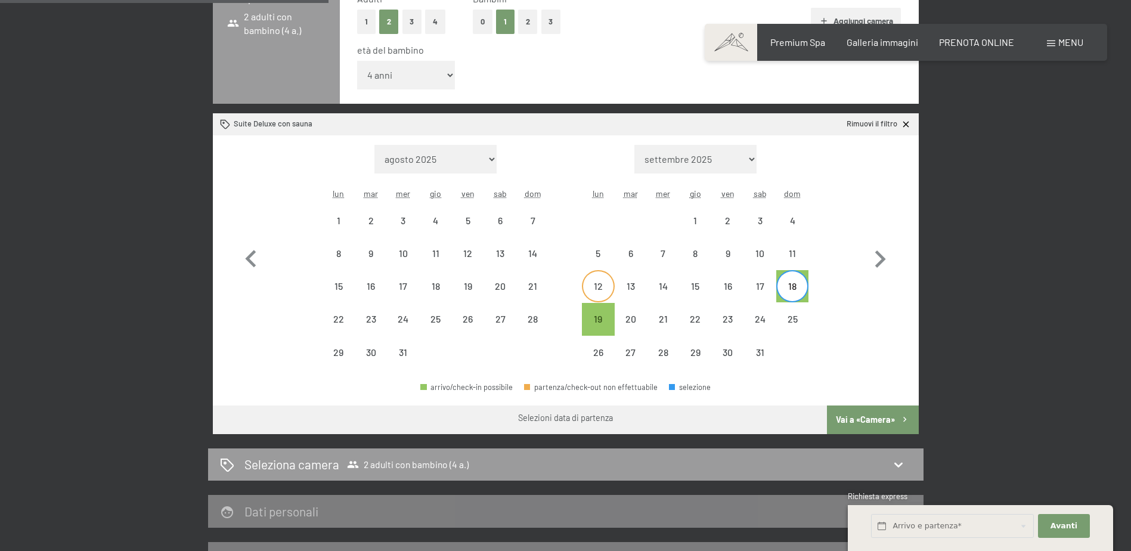
click at [594, 292] on div "12" at bounding box center [598, 296] width 30 height 30
select select "[DATE]"
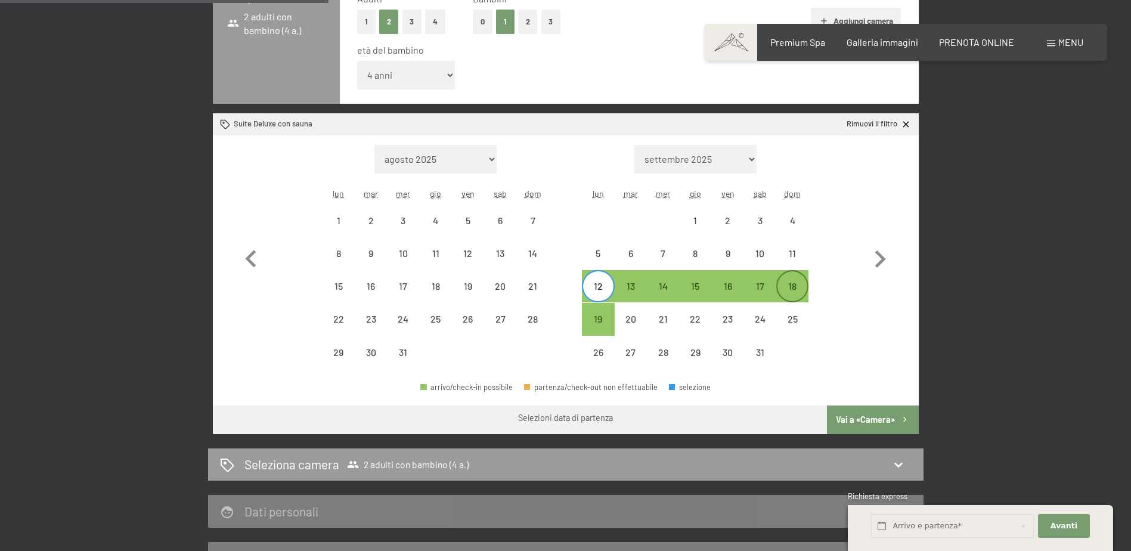
click at [794, 283] on div "18" at bounding box center [792, 296] width 30 height 30
select select "[DATE]"
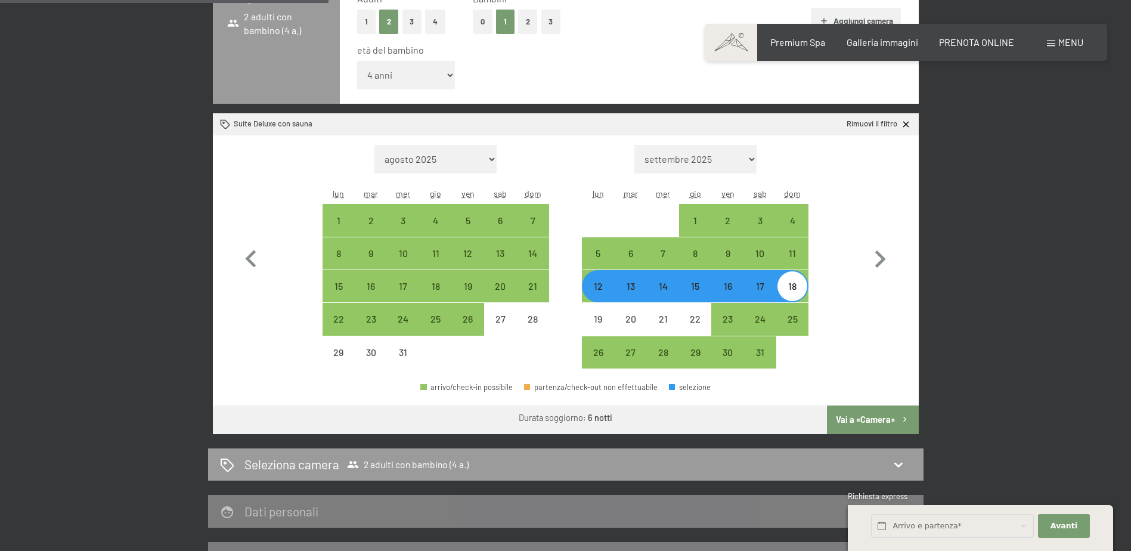
click at [869, 416] on button "Vai a «Camera»" at bounding box center [872, 419] width 91 height 29
select select "[DATE]"
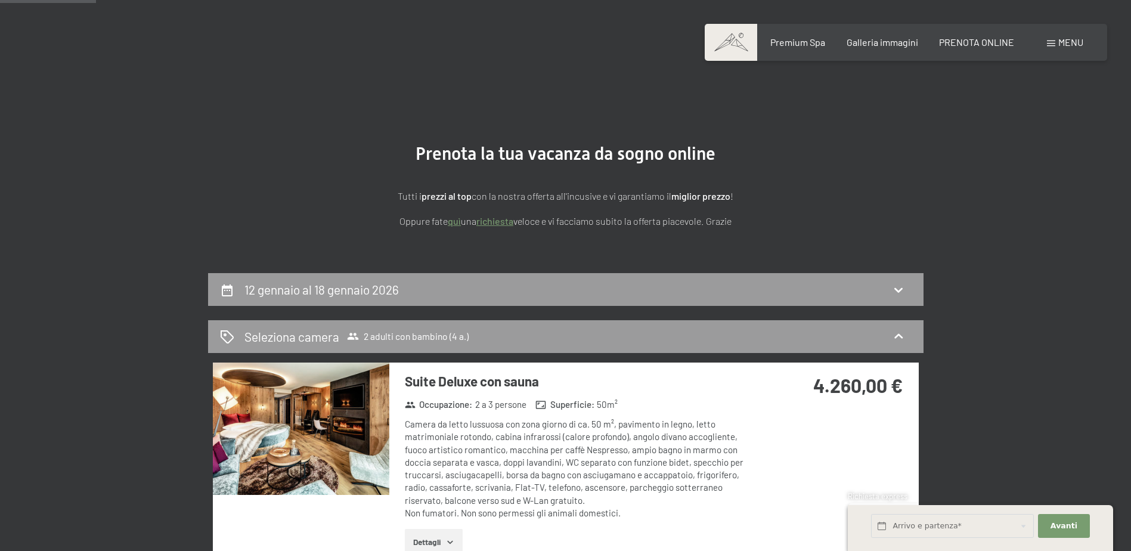
scroll to position [0, 0]
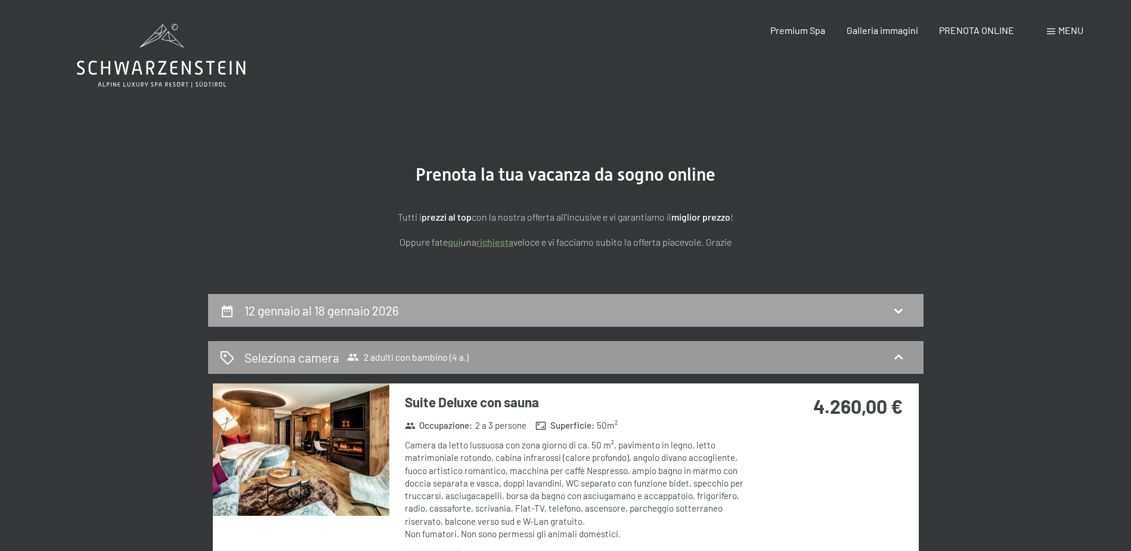
click at [776, 324] on div "12 gennaio al 18 gennaio 2026" at bounding box center [565, 310] width 715 height 33
select select "4"
select select "[DATE]"
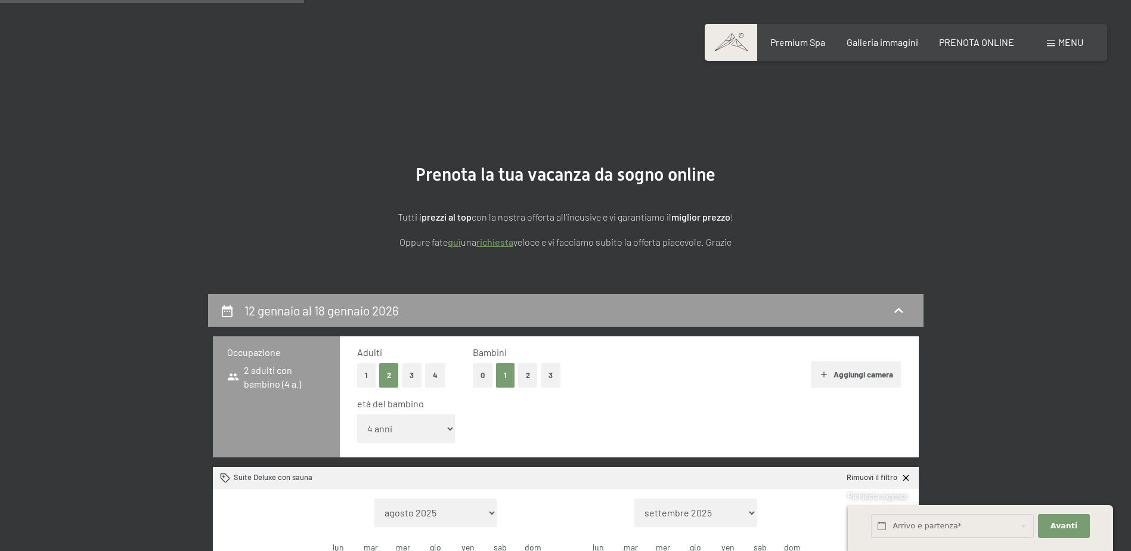
scroll to position [294, 0]
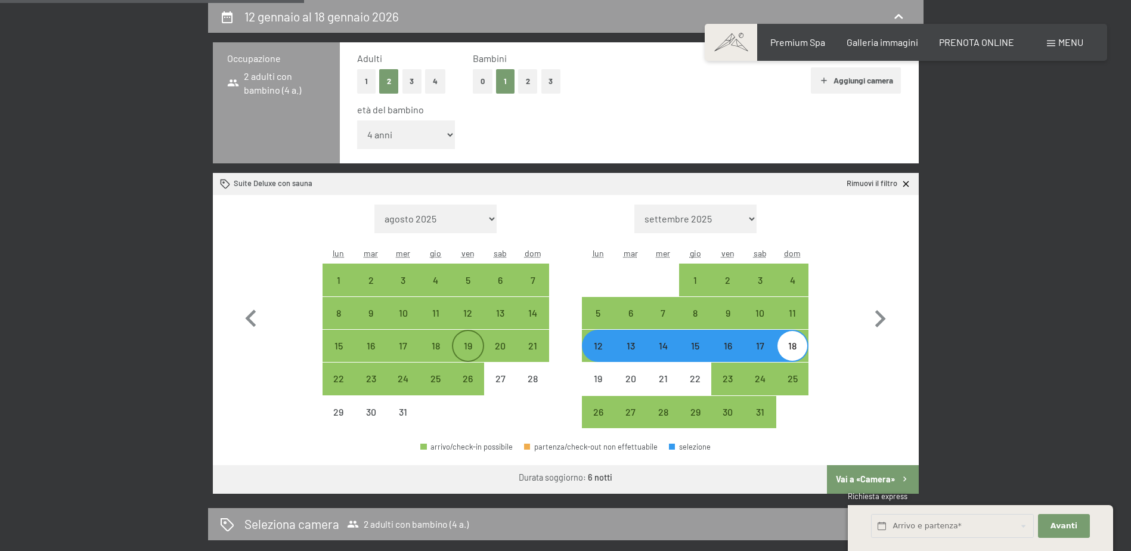
click at [466, 337] on div "19" at bounding box center [468, 346] width 30 height 30
select select "[DATE]"
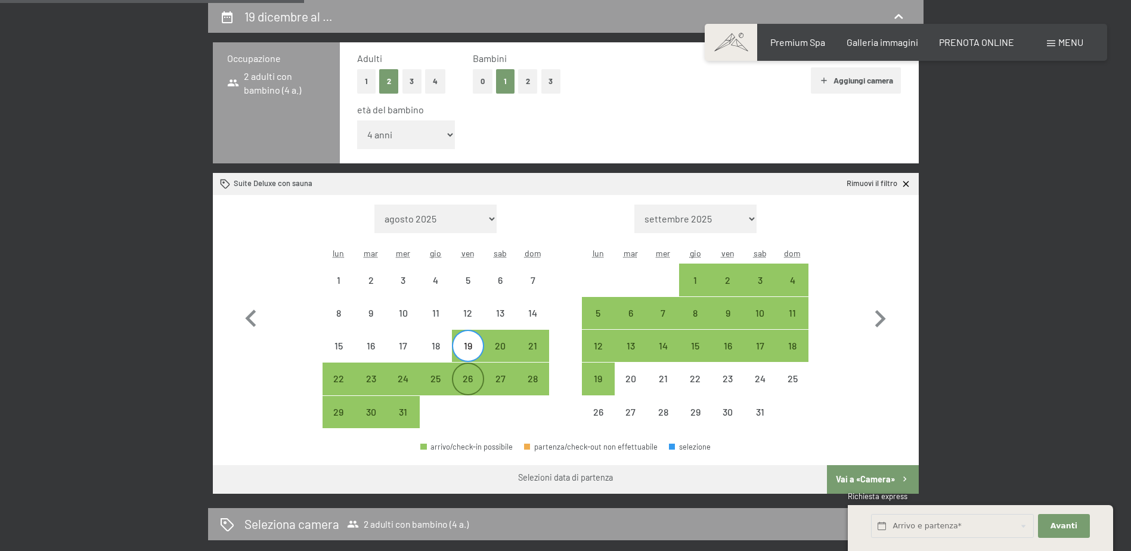
click at [468, 372] on div "26" at bounding box center [468, 379] width 30 height 30
select select "[DATE]"
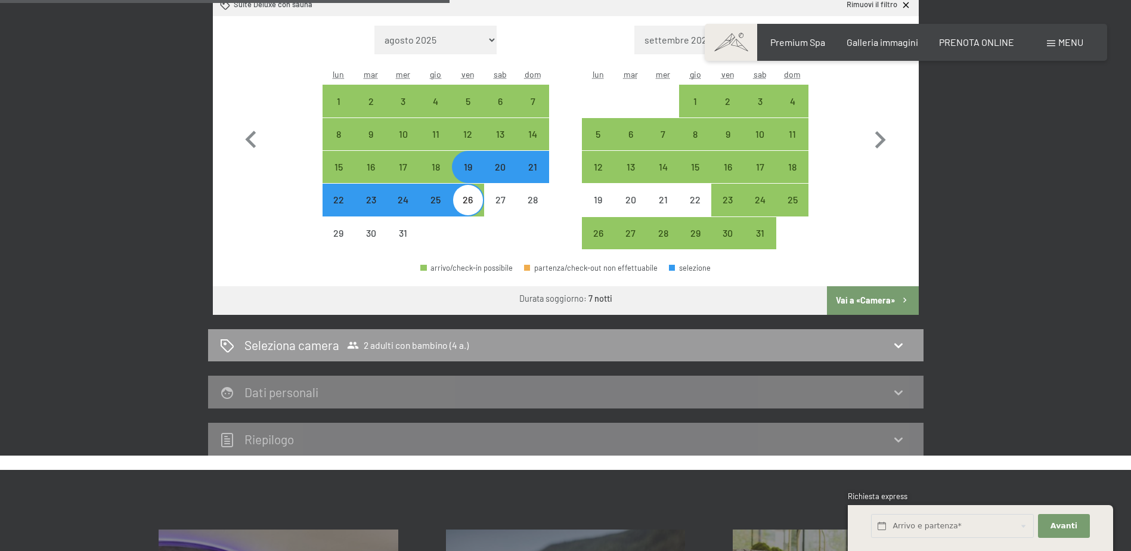
click at [872, 305] on button "Vai a «Camera»" at bounding box center [872, 300] width 91 height 29
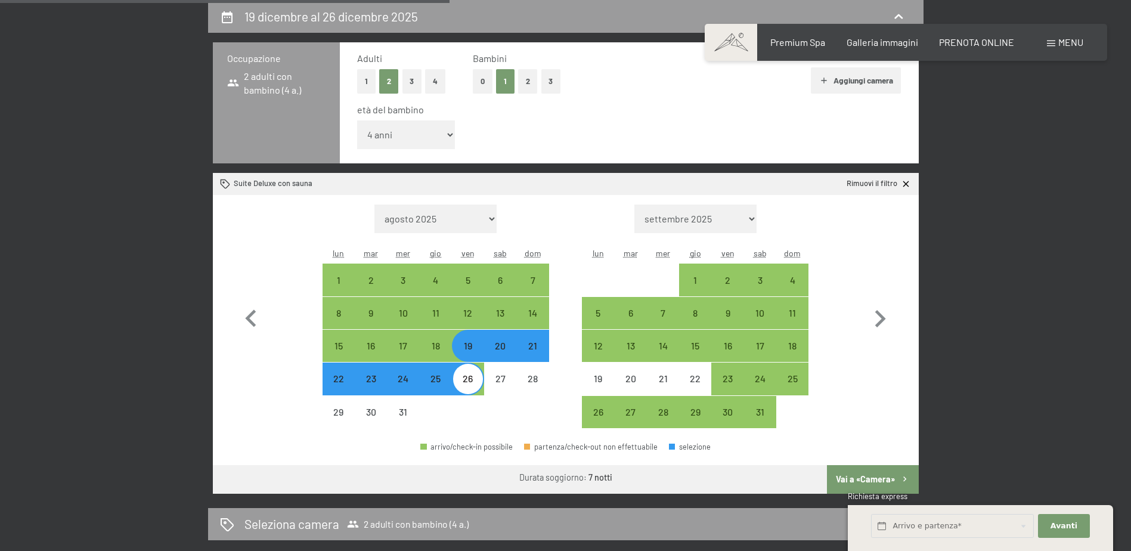
select select "[DATE]"
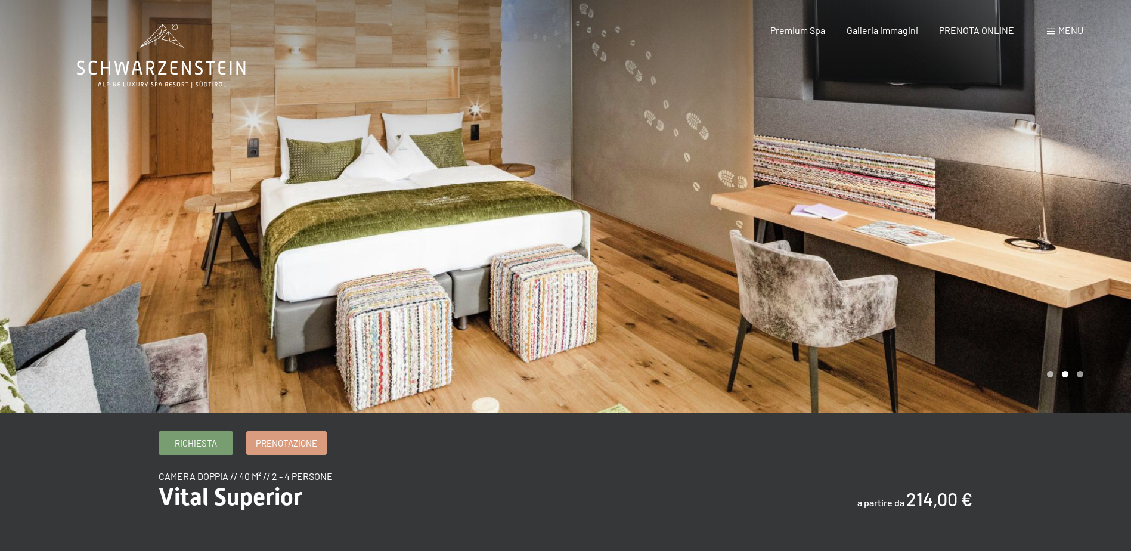
click at [1081, 376] on div at bounding box center [849, 206] width 566 height 413
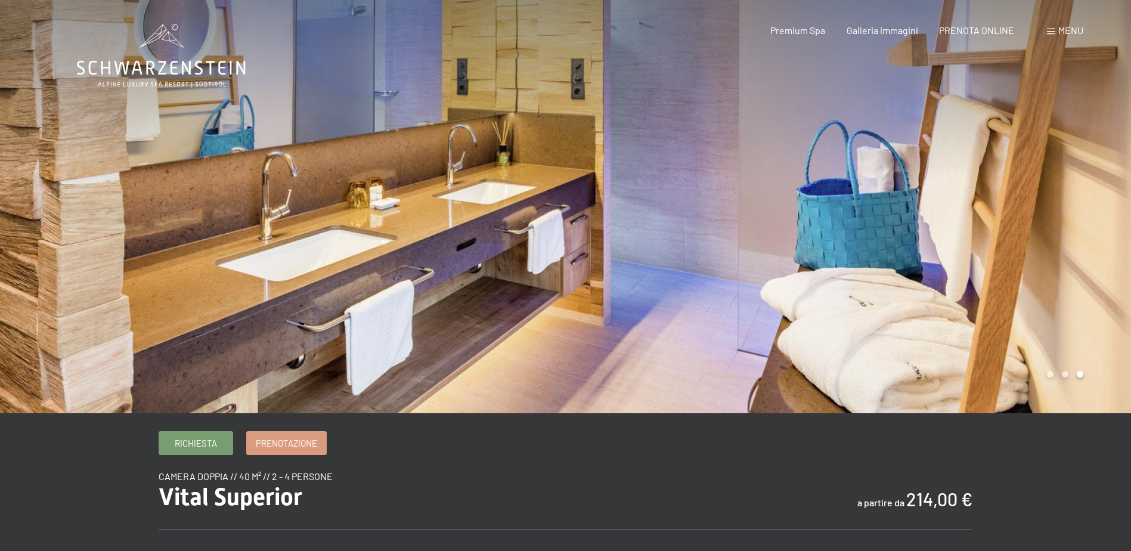
click at [1081, 376] on div at bounding box center [849, 206] width 566 height 413
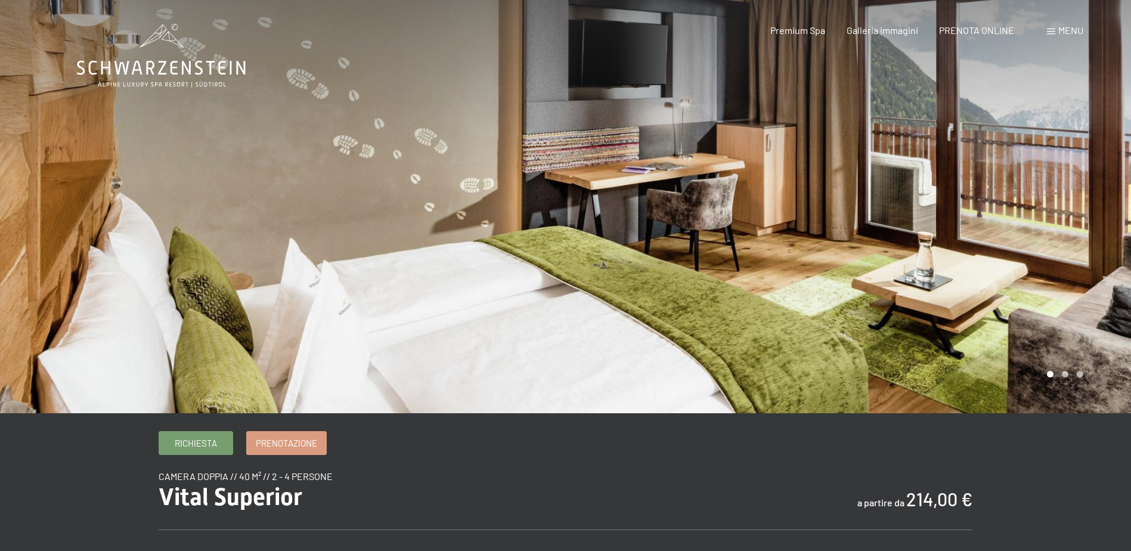
click at [1081, 376] on div at bounding box center [849, 206] width 566 height 413
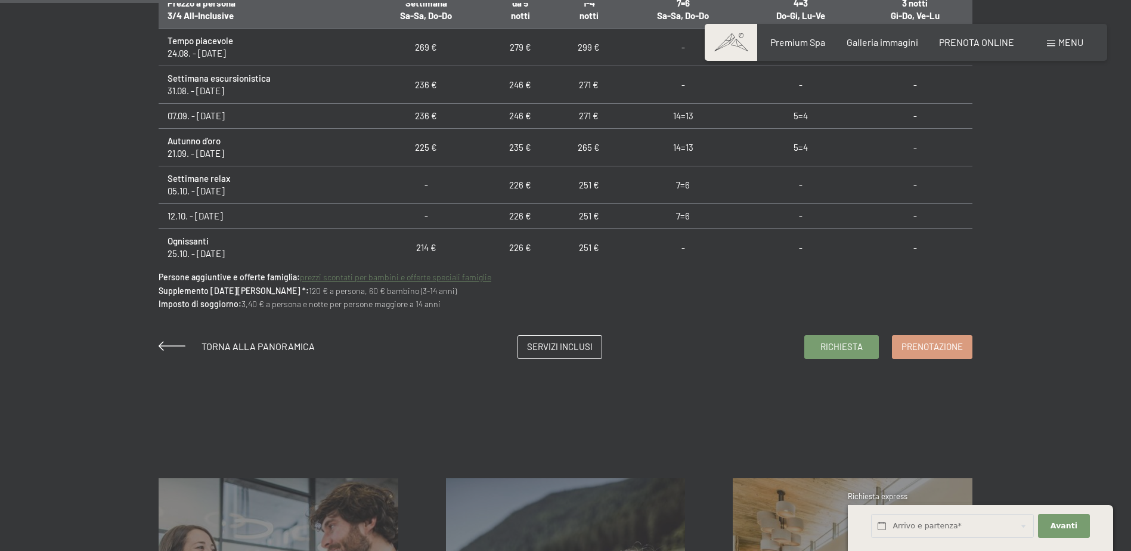
scroll to position [894, 0]
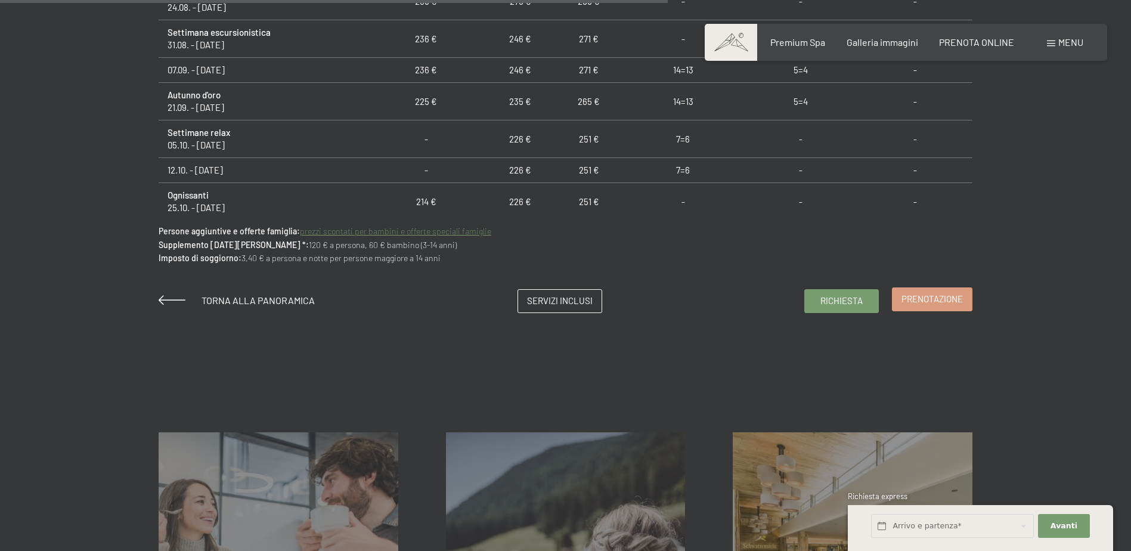
click at [927, 293] on span "Prenotazione" at bounding box center [931, 299] width 61 height 13
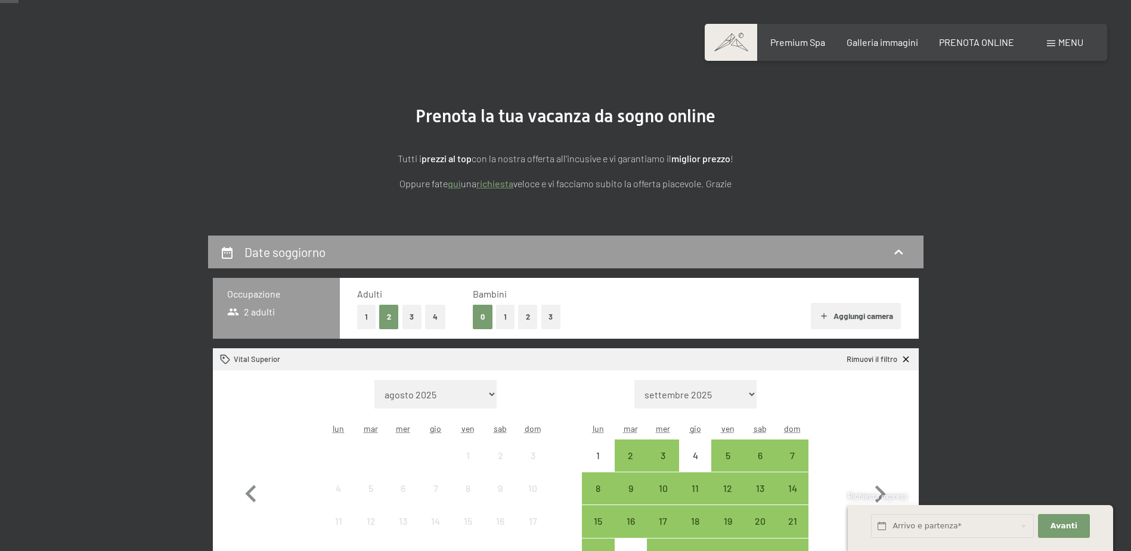
scroll to position [119, 0]
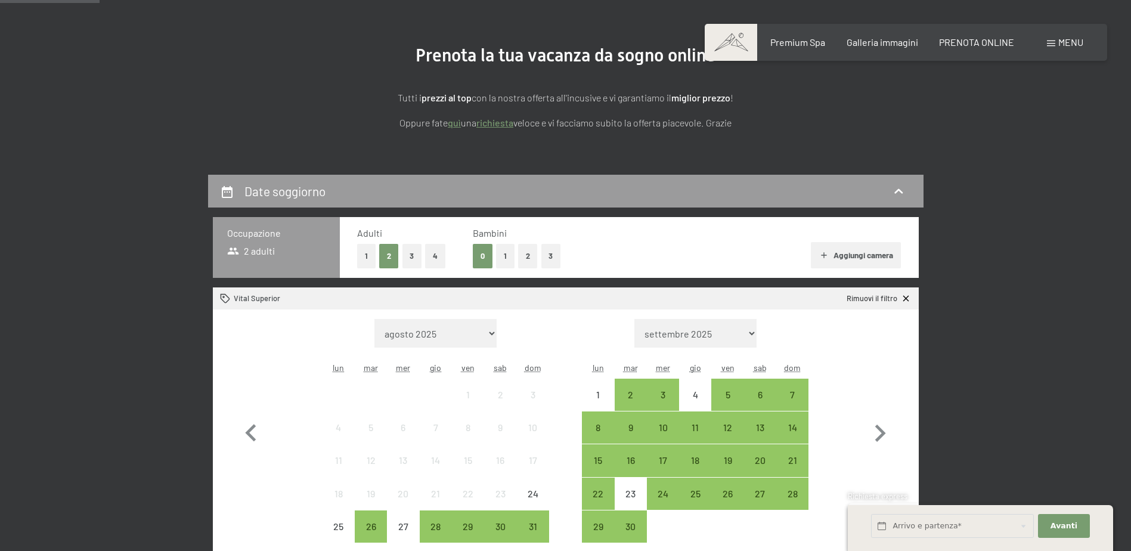
click at [507, 250] on button "1" at bounding box center [505, 256] width 18 height 24
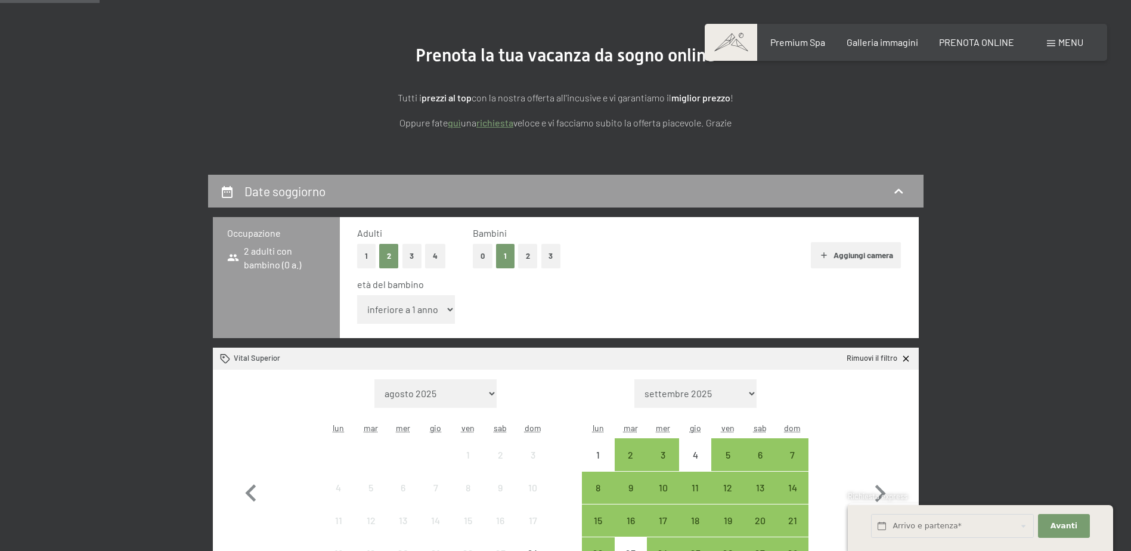
click at [434, 297] on select "inferiore a 1 anno 1 anno 2 anni 3 anni 4 anni 5 anni 6 anni 7 anni 8 anni 9 an…" at bounding box center [406, 309] width 98 height 29
select select "4"
click at [357, 295] on select "inferiore a 1 anno 1 anno 2 anni 3 anni 4 anni 5 anni 6 anni 7 anni 8 anni 9 an…" at bounding box center [406, 309] width 98 height 29
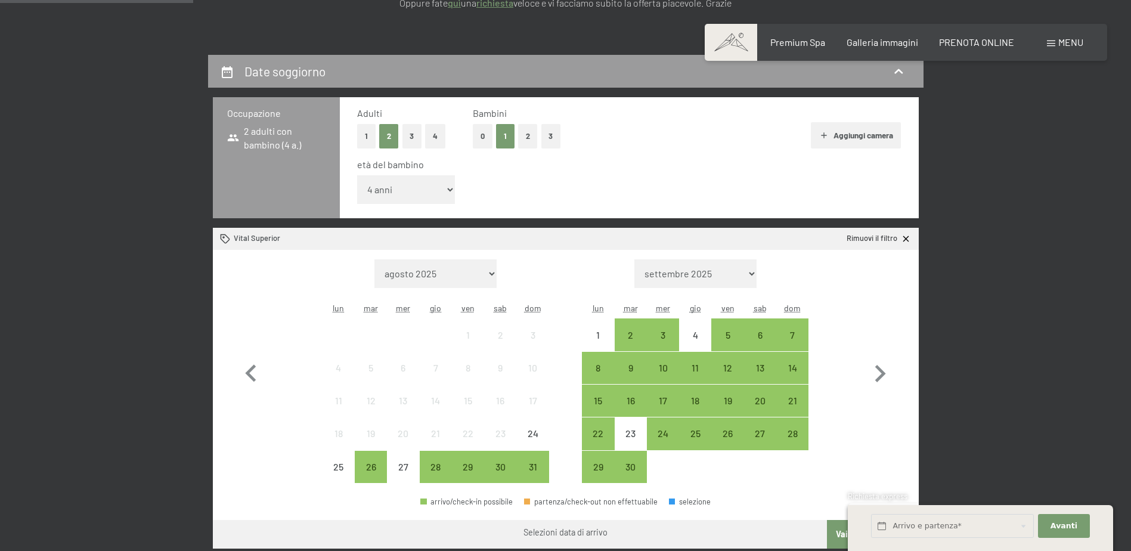
scroll to position [477, 0]
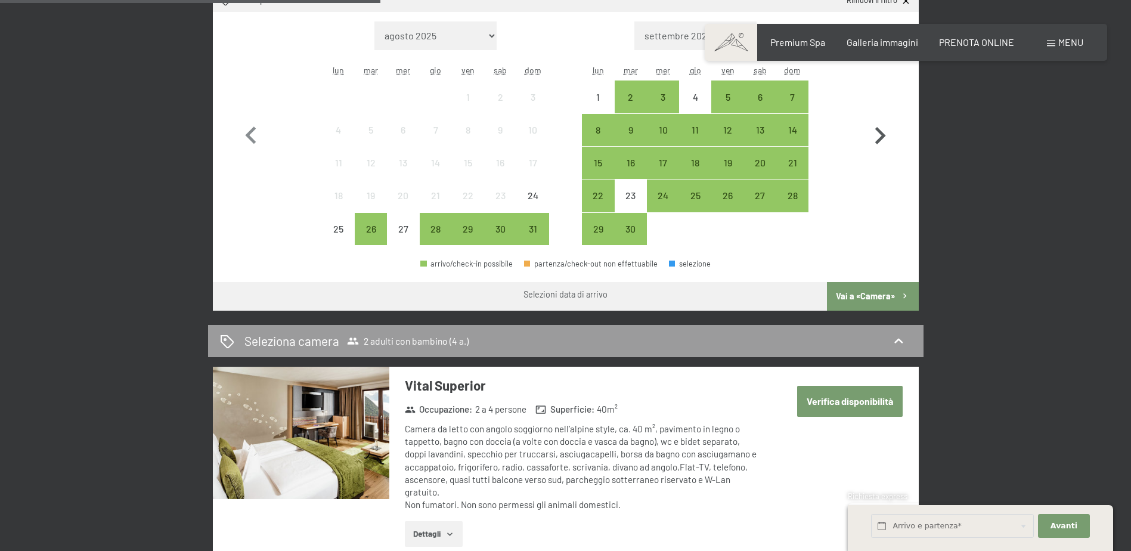
click at [884, 122] on icon "button" at bounding box center [880, 136] width 35 height 35
select select "[DATE]"
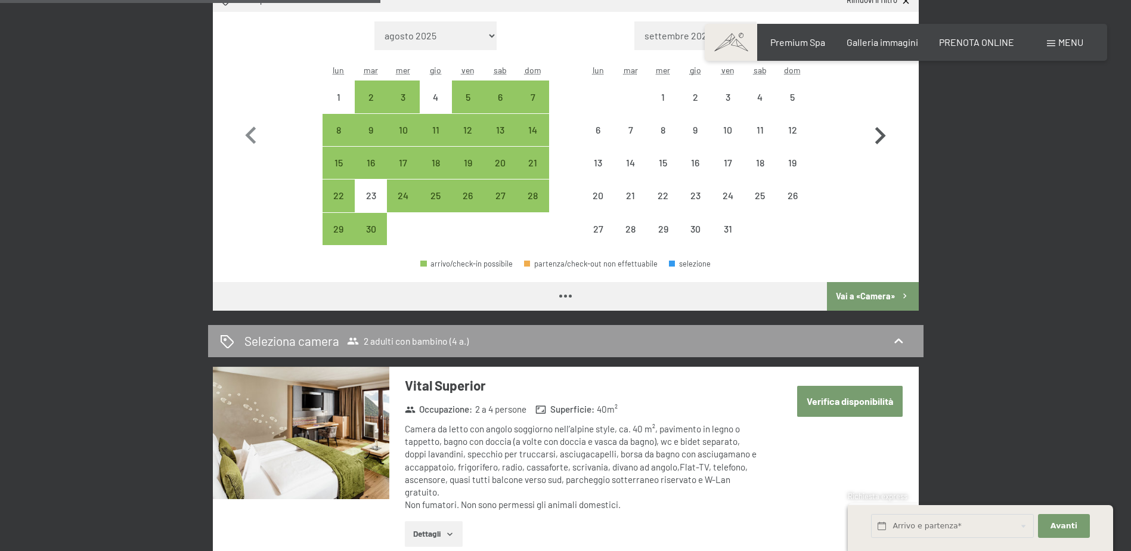
click at [883, 122] on icon "button" at bounding box center [880, 136] width 35 height 35
select select "[DATE]"
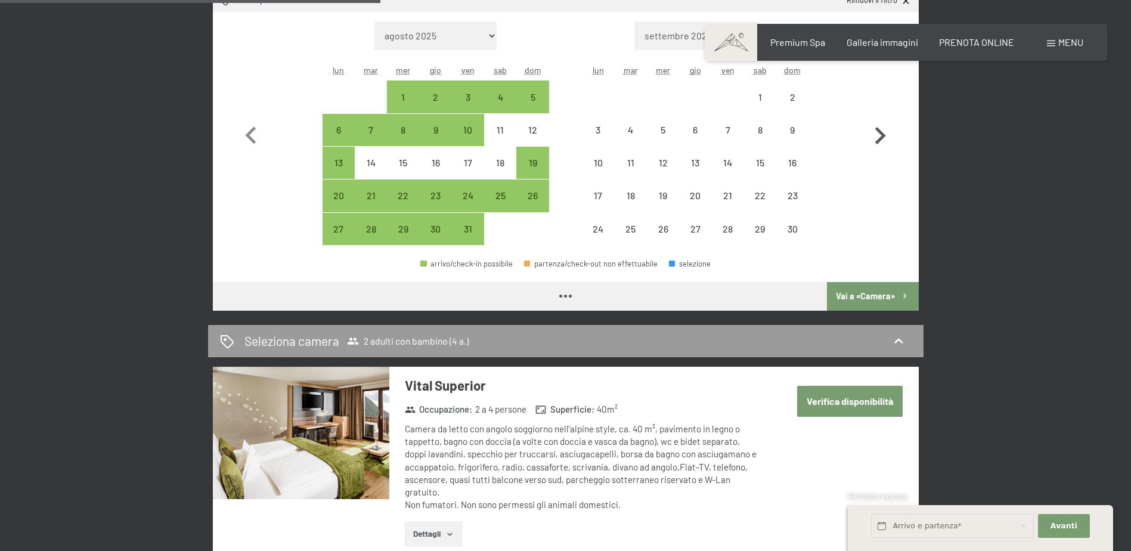
click at [883, 122] on icon "button" at bounding box center [880, 136] width 35 height 35
select select "[DATE]"
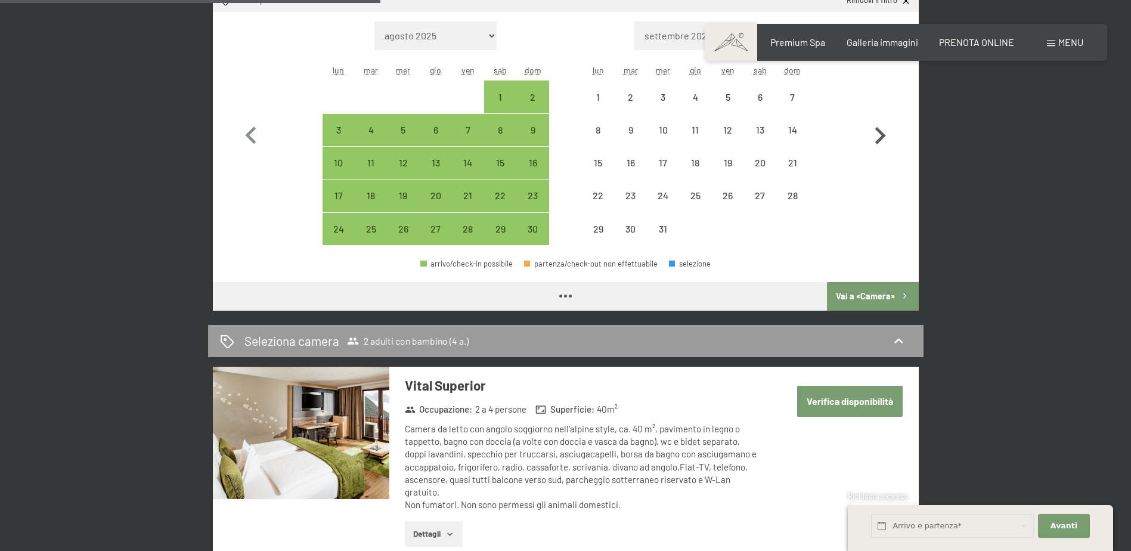
select select "[DATE]"
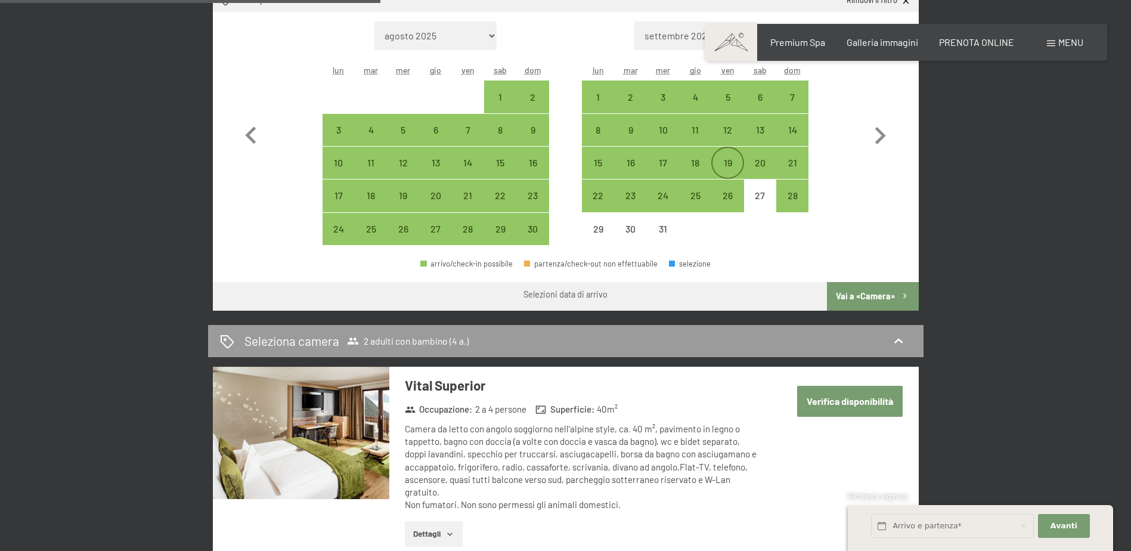
click at [733, 164] on div "19" at bounding box center [727, 173] width 30 height 30
select select "[DATE]"
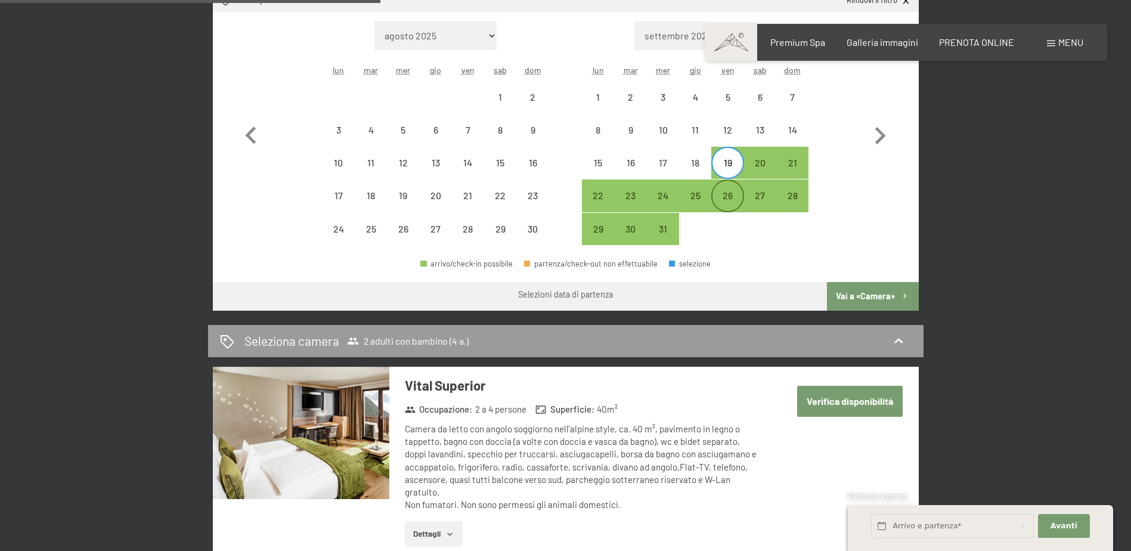
click at [731, 193] on div "26" at bounding box center [727, 206] width 30 height 30
select select "[DATE]"
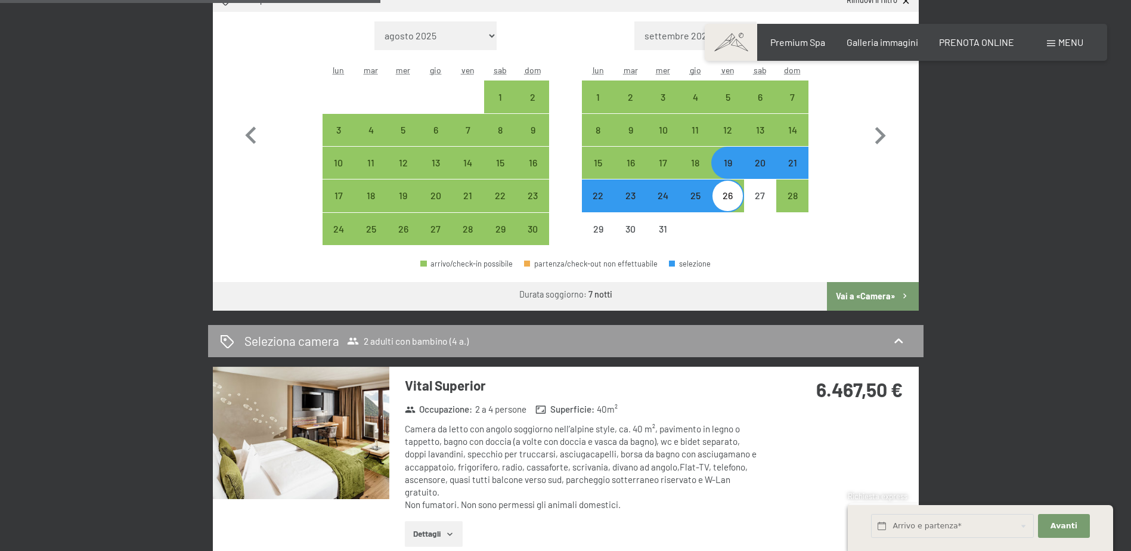
click at [856, 293] on button "Vai a «Camera»" at bounding box center [872, 296] width 91 height 29
select select "[DATE]"
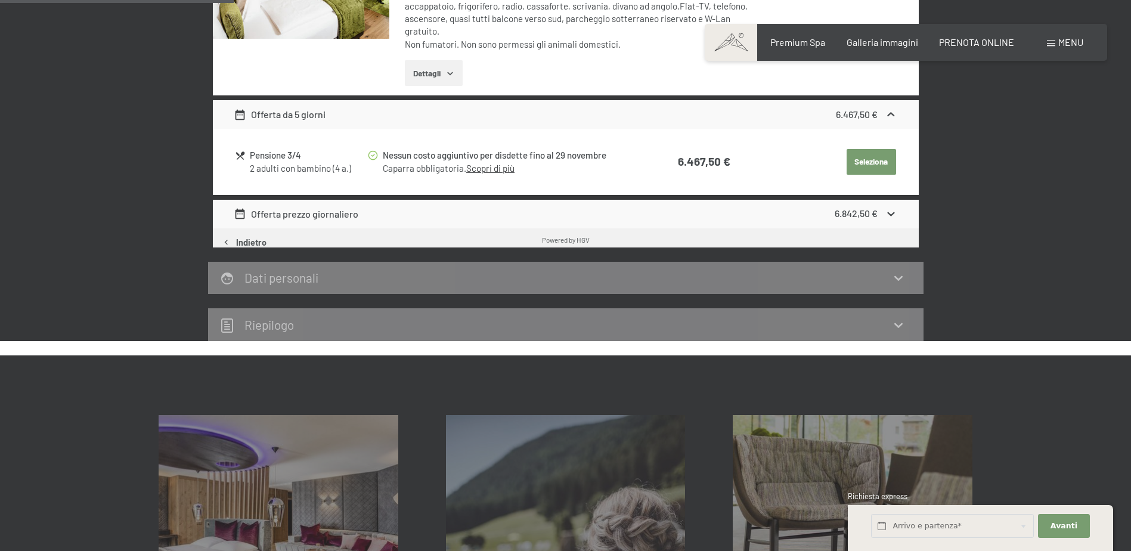
scroll to position [294, 0]
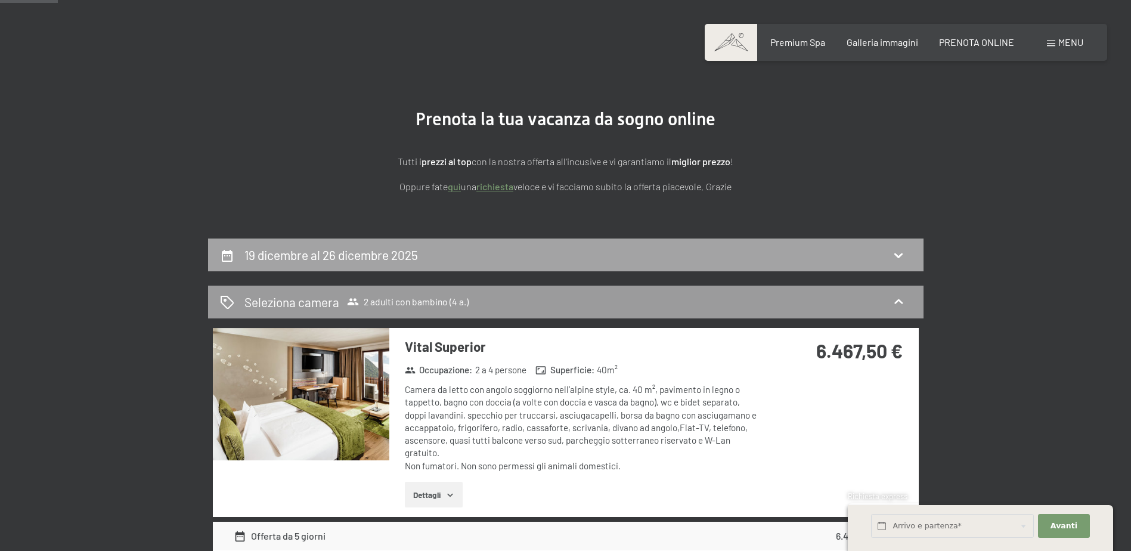
click at [901, 248] on icon at bounding box center [898, 255] width 14 height 14
select select "4"
select select "[DATE]"
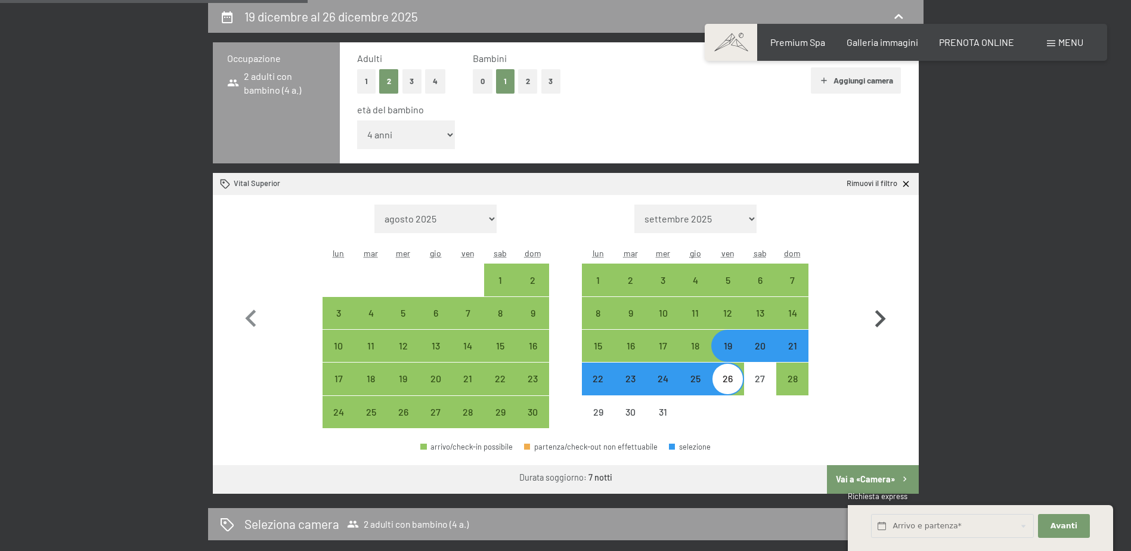
click at [885, 313] on icon "button" at bounding box center [880, 319] width 35 height 35
select select "[DATE]"
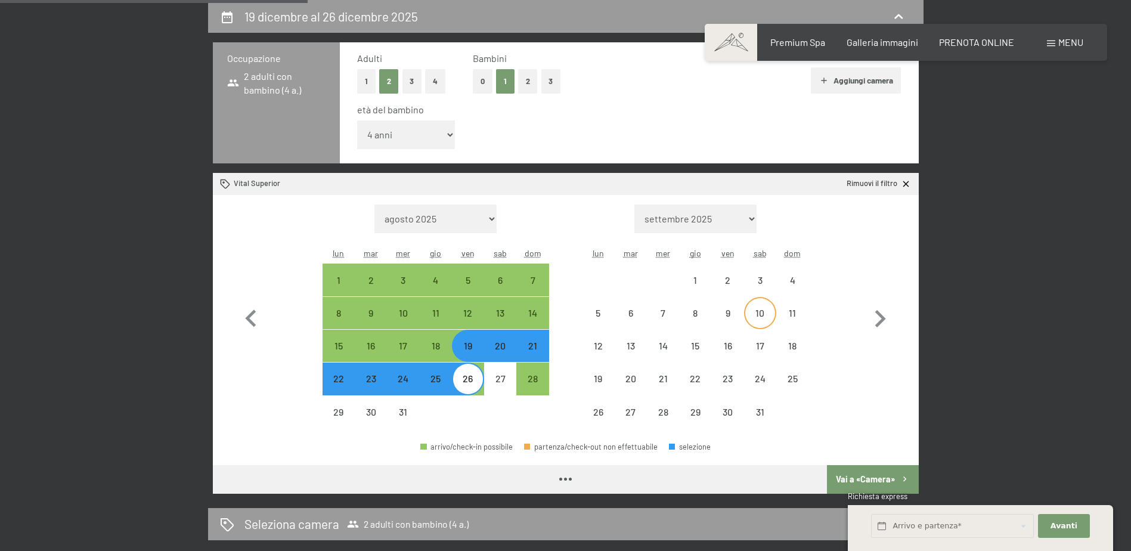
select select "[DATE]"
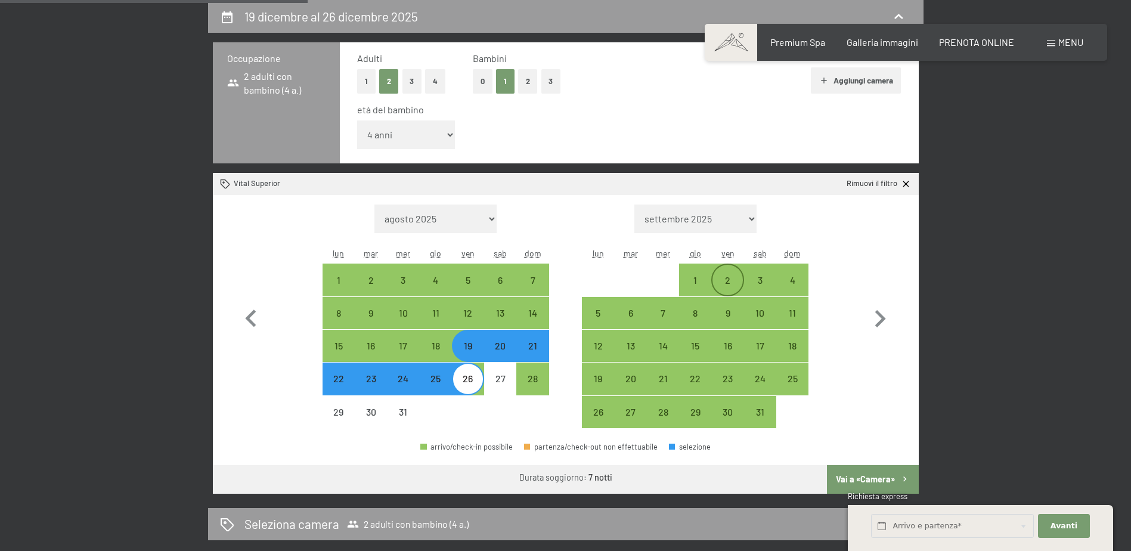
click at [724, 279] on div "2" at bounding box center [727, 290] width 30 height 30
select select "[DATE]"
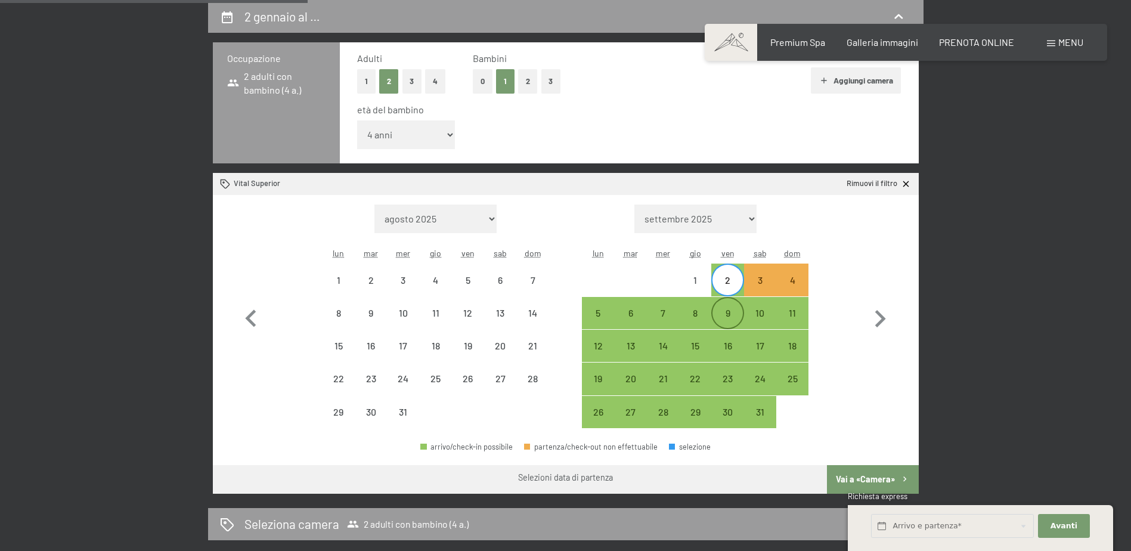
click at [729, 311] on div "9" at bounding box center [727, 323] width 30 height 30
select select "[DATE]"
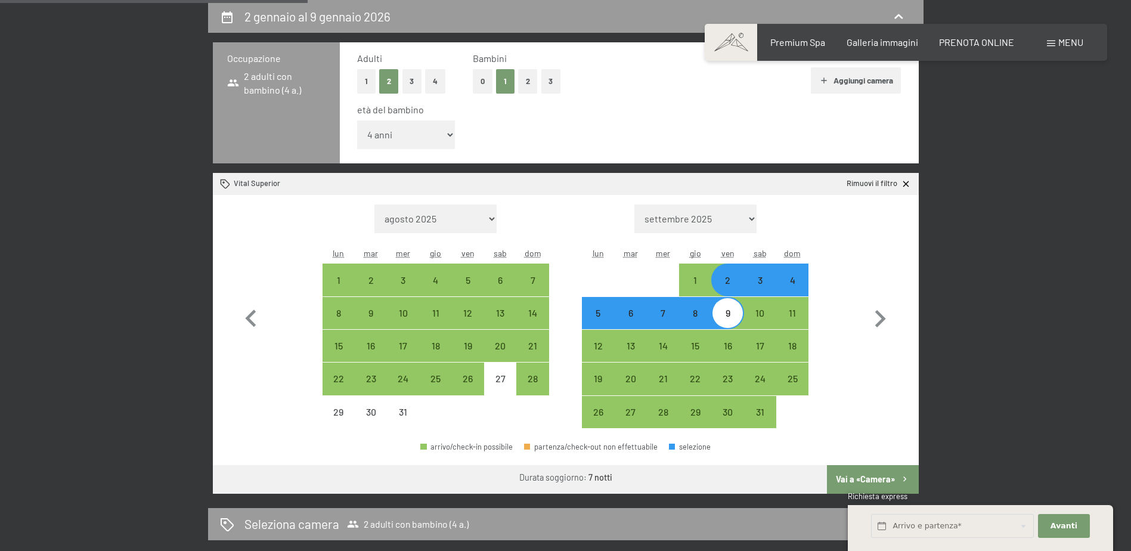
click at [866, 473] on button "Vai a «Camera»" at bounding box center [872, 479] width 91 height 29
select select "[DATE]"
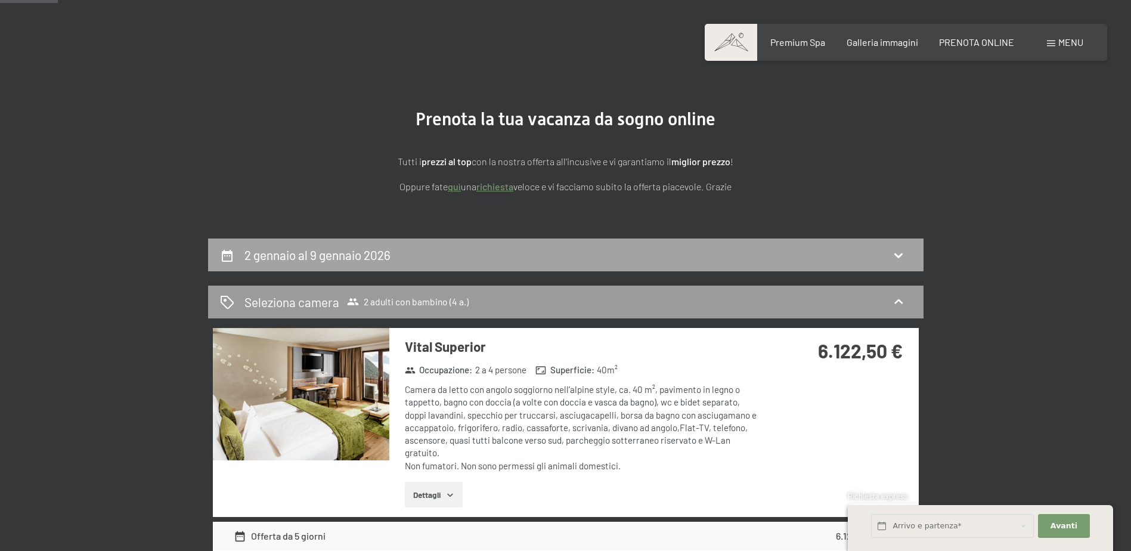
click at [899, 254] on icon at bounding box center [898, 255] width 14 height 14
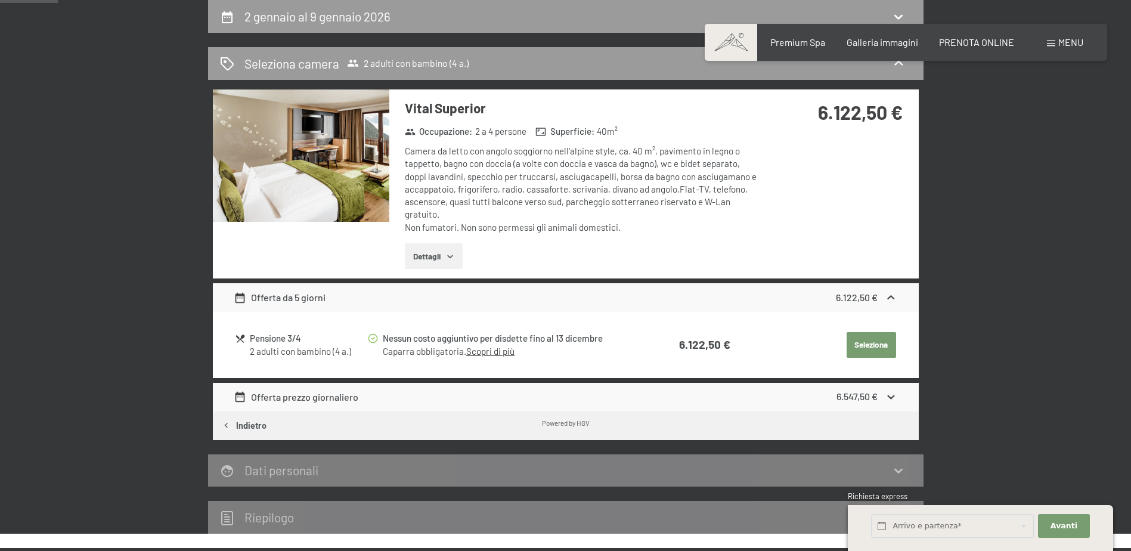
select select "4"
select select "[DATE]"
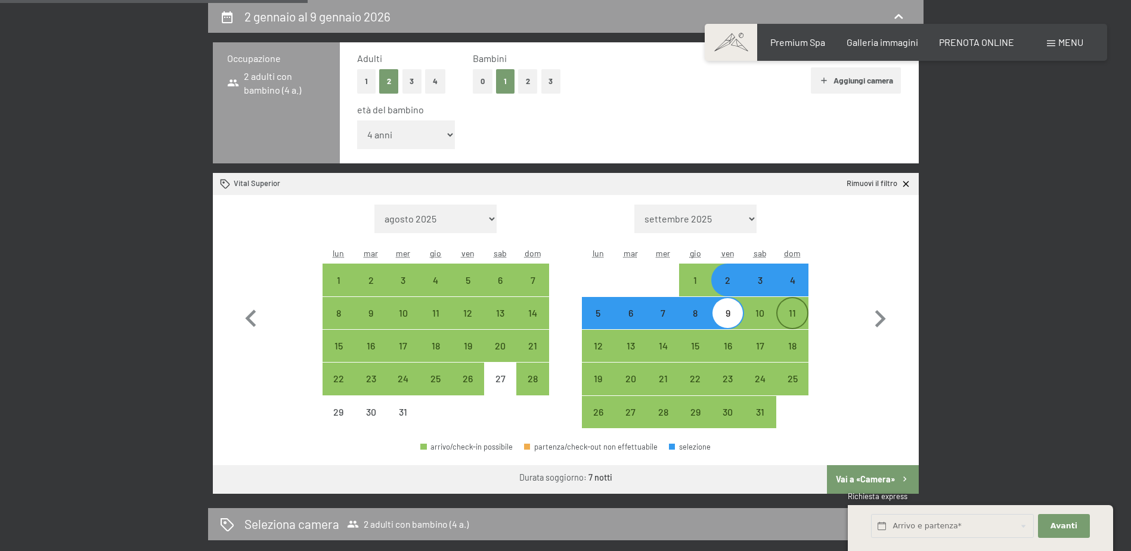
click at [793, 311] on div "11" at bounding box center [792, 323] width 30 height 30
select select "[DATE]"
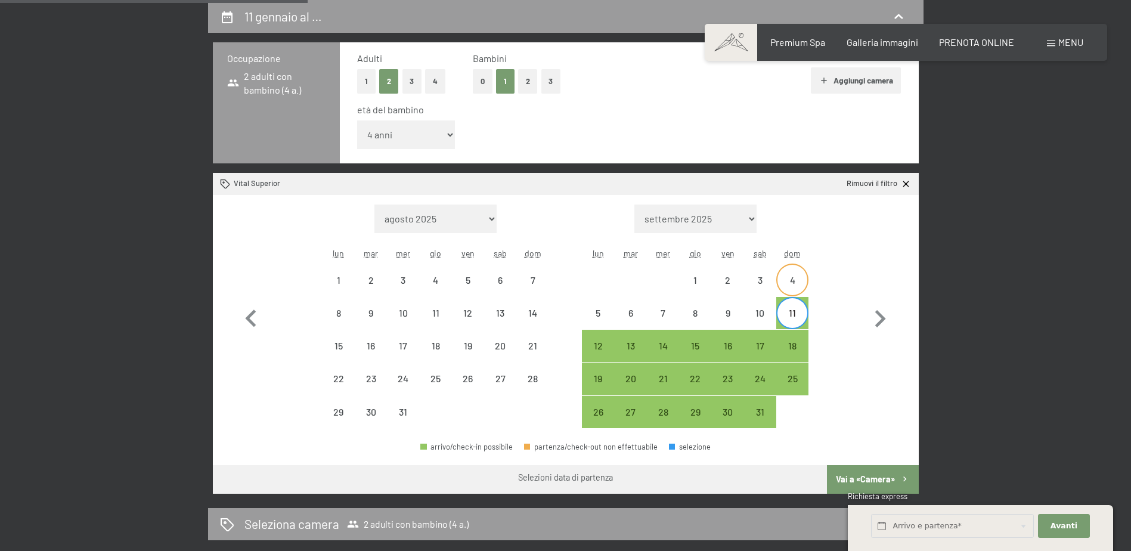
click at [793, 284] on div "4" at bounding box center [792, 290] width 30 height 30
select select "[DATE]"
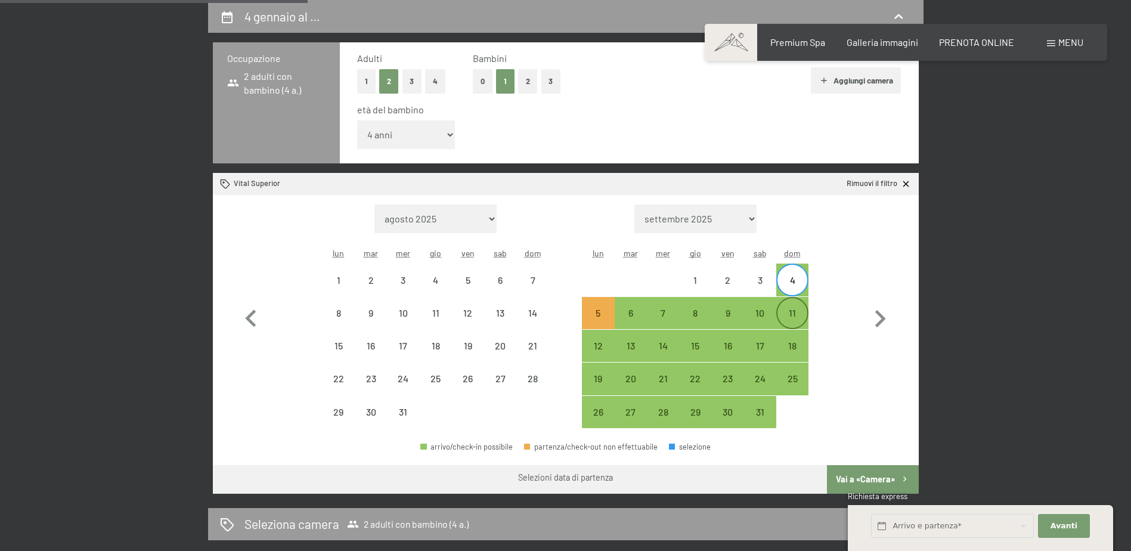
click at [797, 306] on div "11" at bounding box center [792, 313] width 30 height 30
select select "[DATE]"
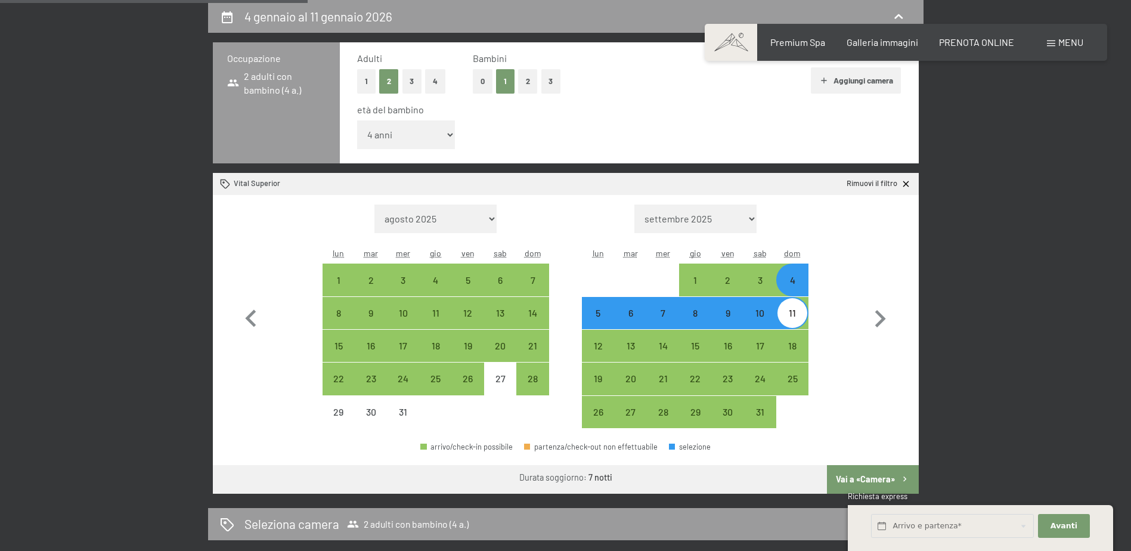
click at [863, 474] on button "Vai a «Camera»" at bounding box center [872, 479] width 91 height 29
select select "[DATE]"
